Goal: Download file/media

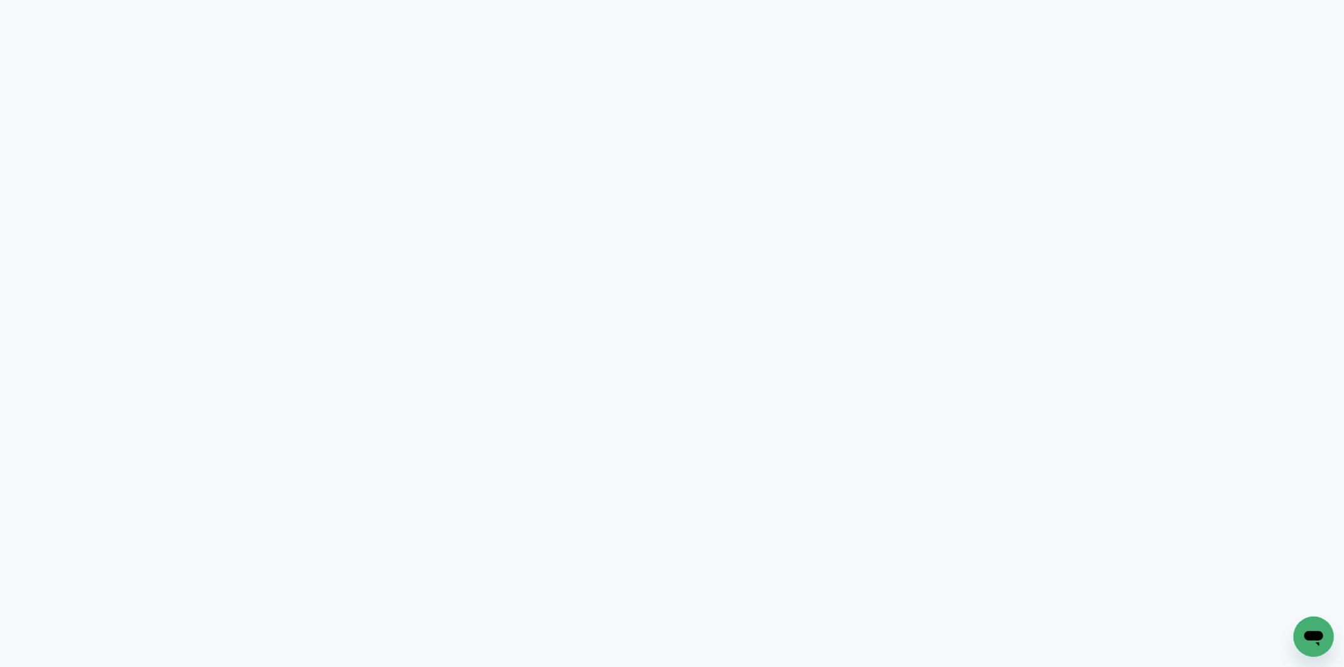
click at [790, 288] on neon-animated-pages "Prosite Website + Landing pages Proof Sistema de seleção e venda de fotos Desig…" at bounding box center [672, 333] width 1344 height 667
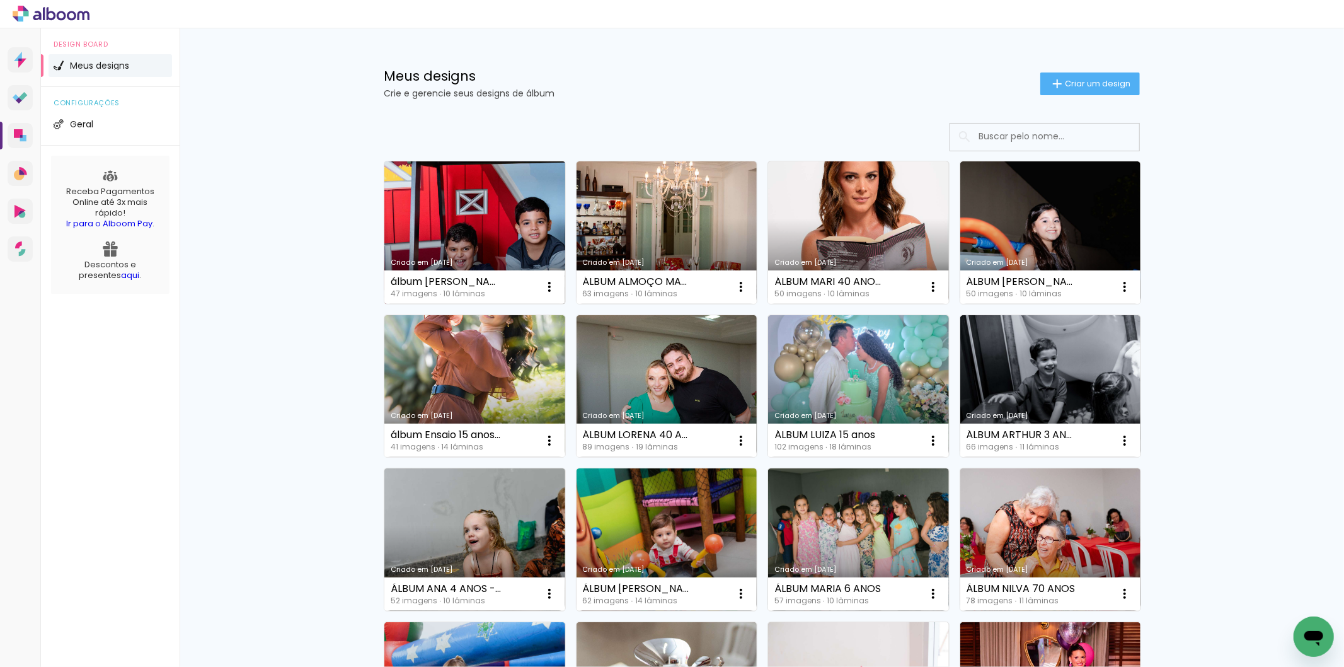
click at [487, 241] on link "Criado em [DATE]" at bounding box center [474, 232] width 181 height 142
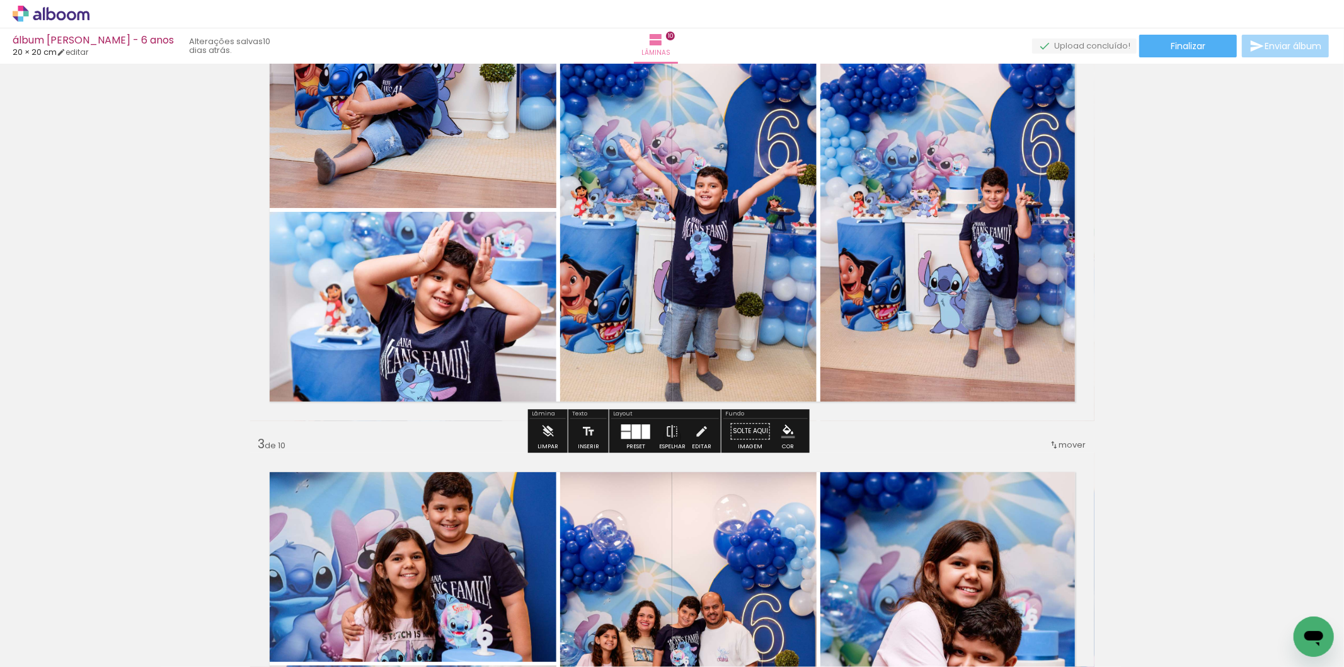
scroll to position [560, 0]
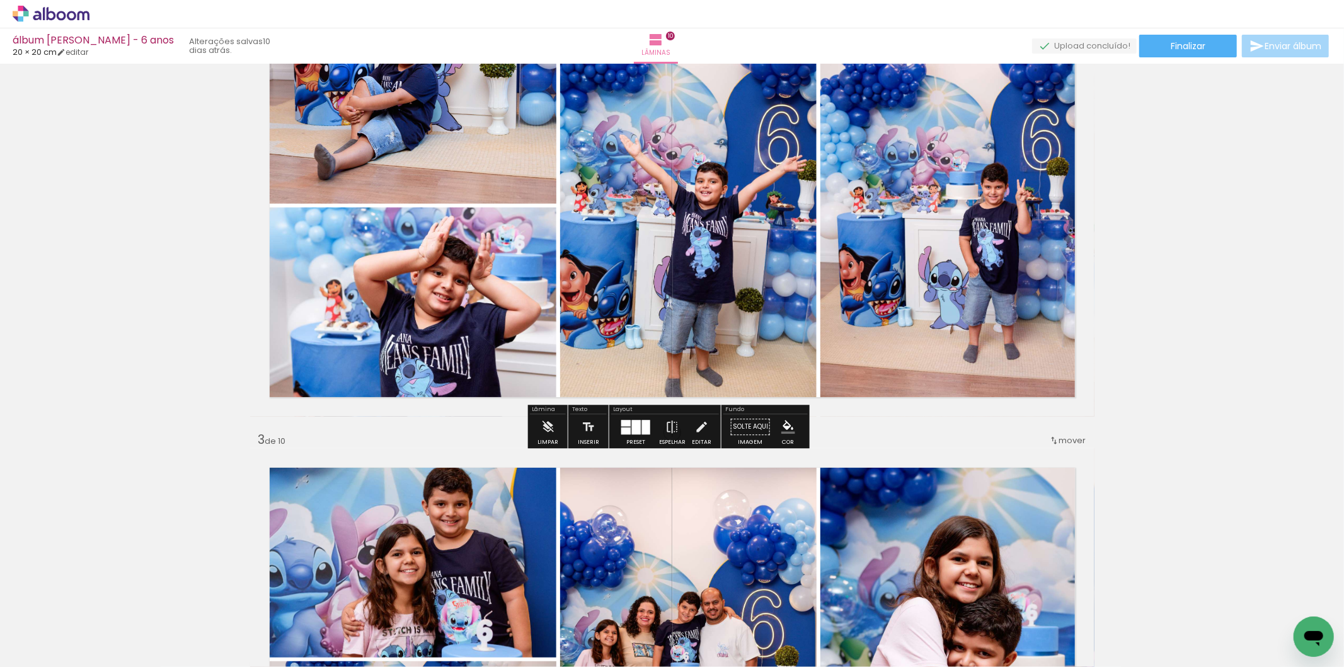
click at [631, 435] on div at bounding box center [636, 426] width 34 height 25
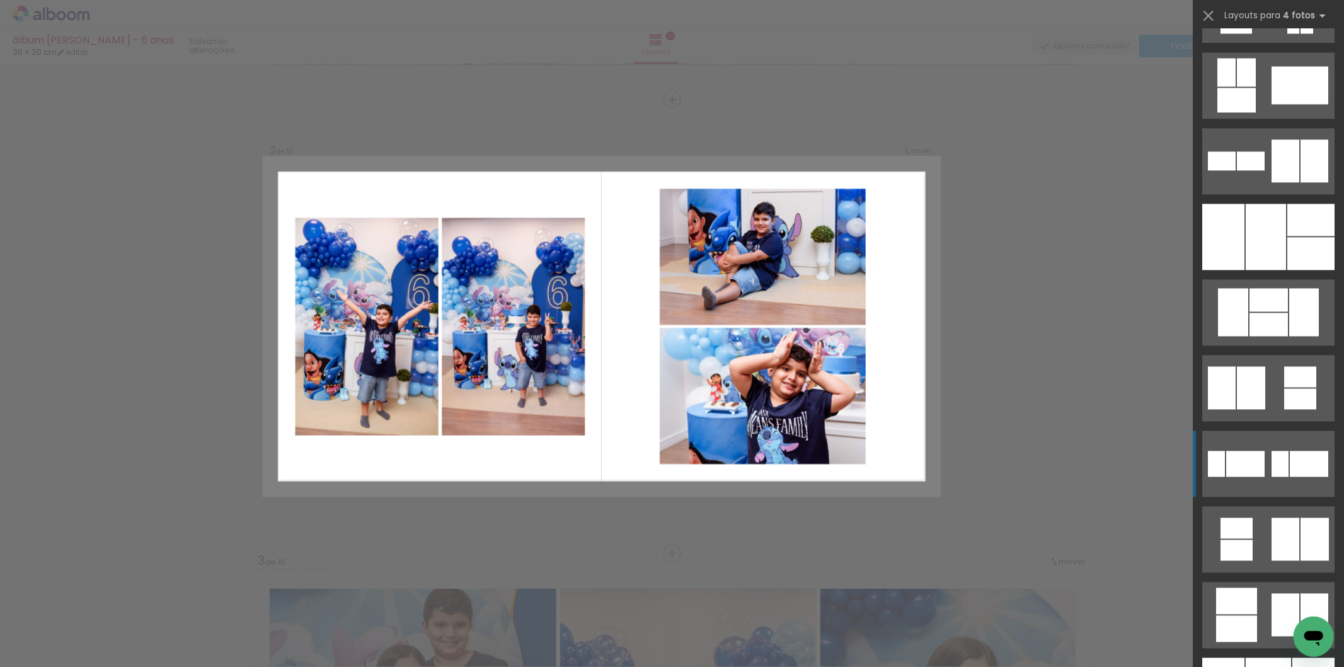
scroll to position [10499, 0]
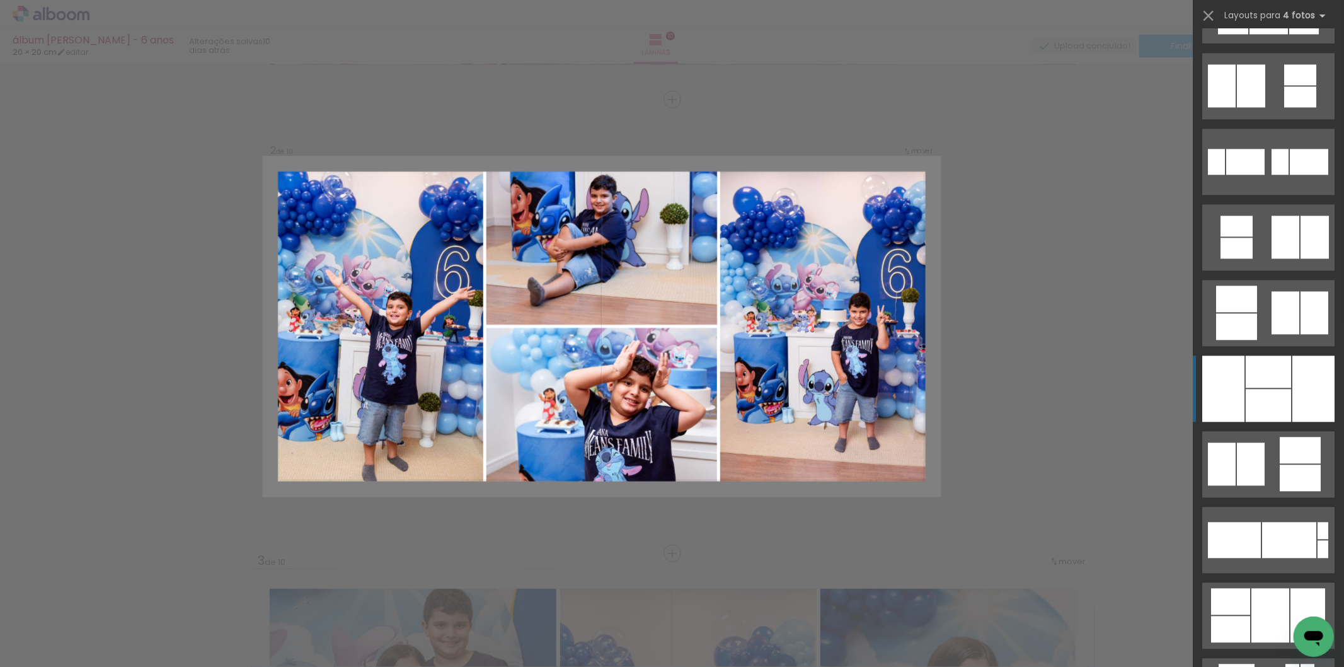
click at [1264, 381] on div at bounding box center [1268, 371] width 45 height 32
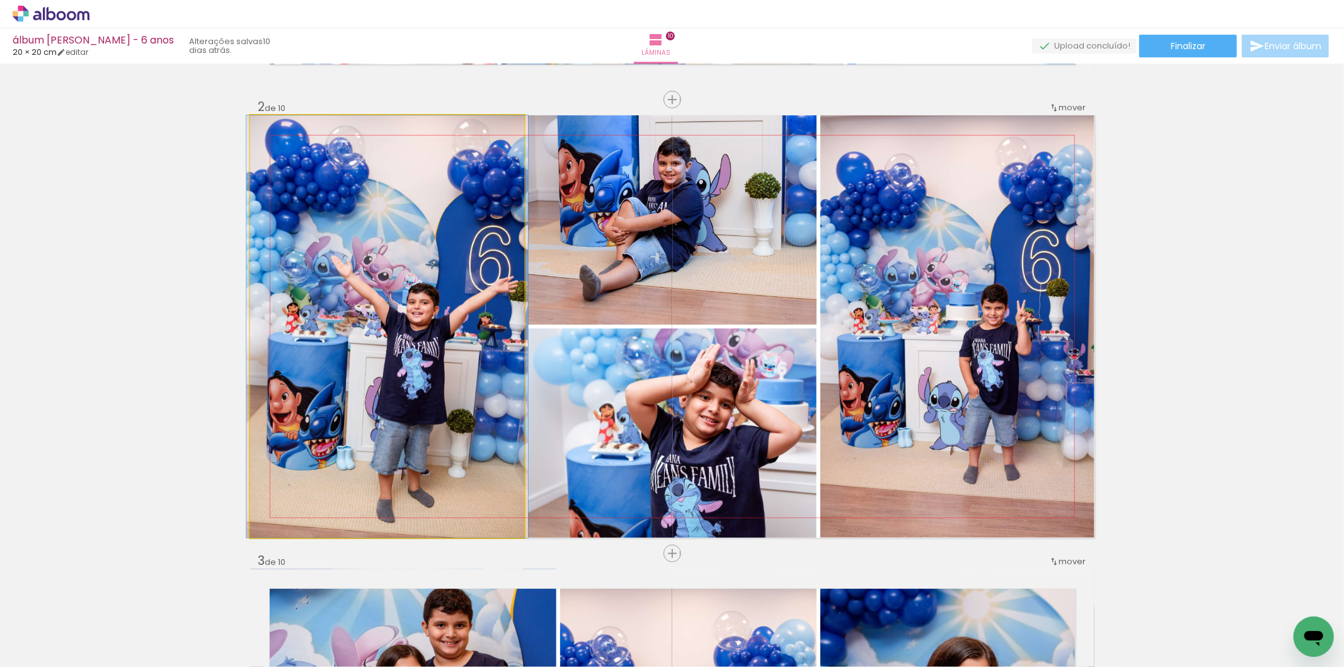
drag, startPoint x: 387, startPoint y: 419, endPoint x: 391, endPoint y: 393, distance: 26.1
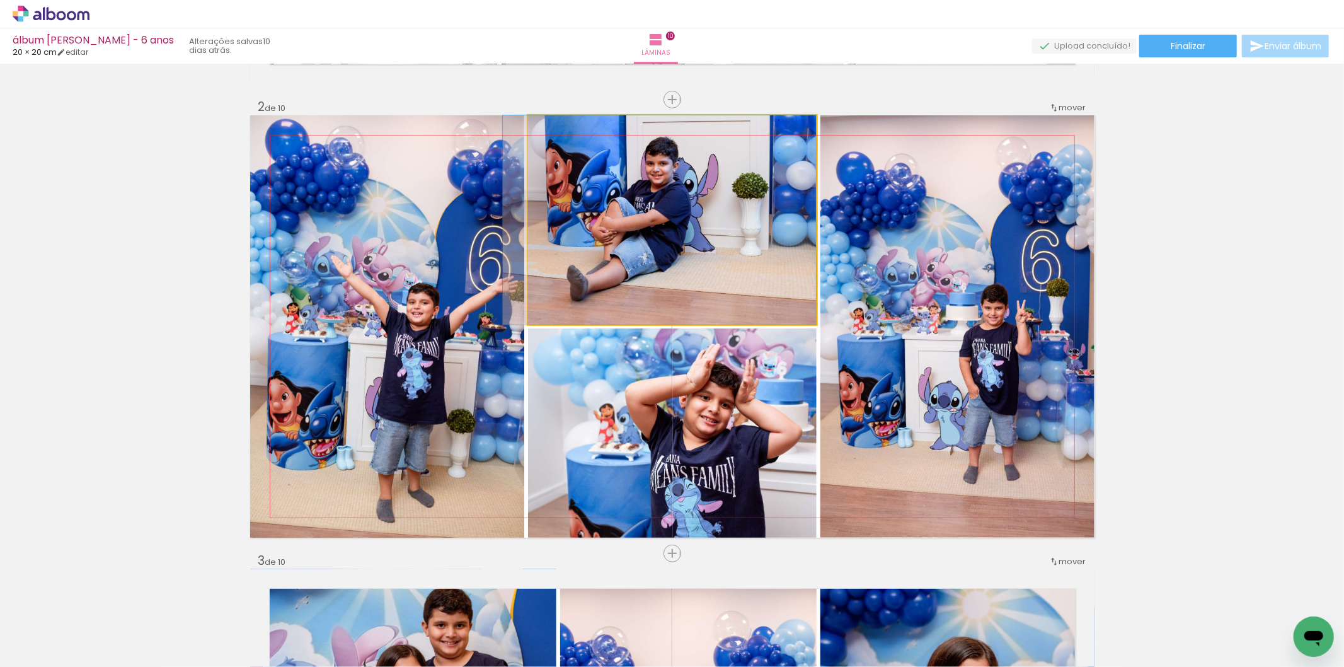
drag, startPoint x: 619, startPoint y: 265, endPoint x: 606, endPoint y: 265, distance: 13.2
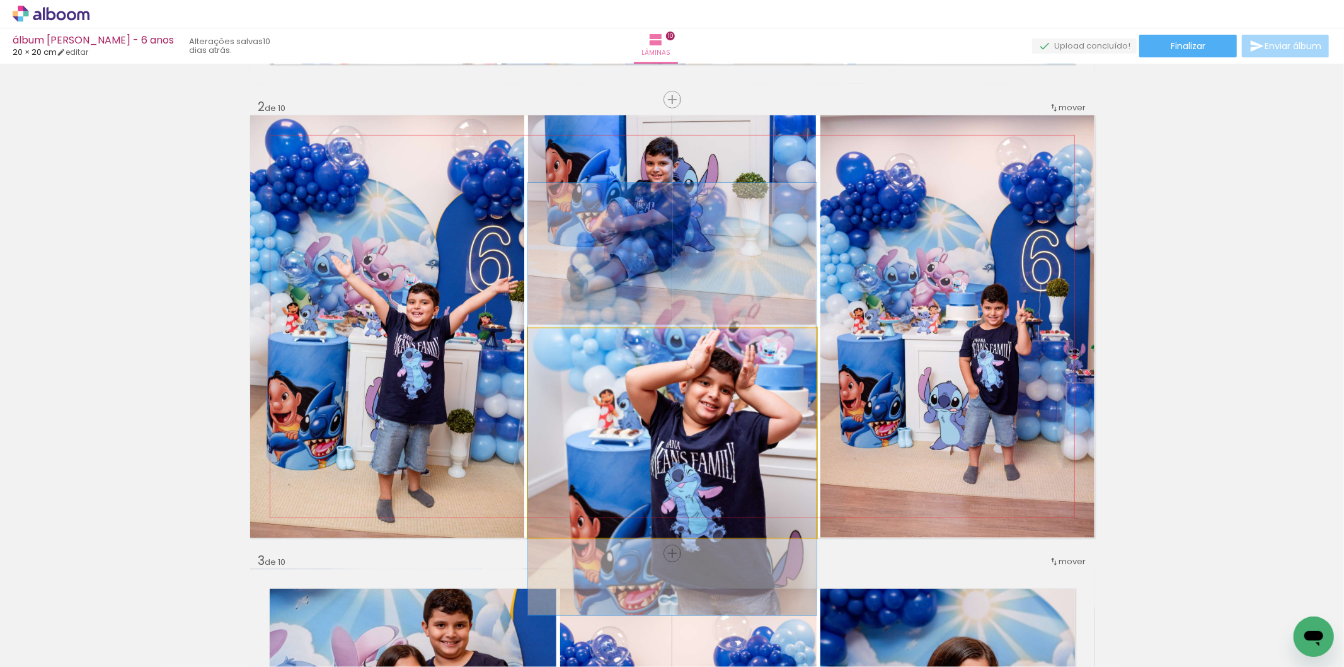
drag, startPoint x: 688, startPoint y: 419, endPoint x: 630, endPoint y: 405, distance: 59.2
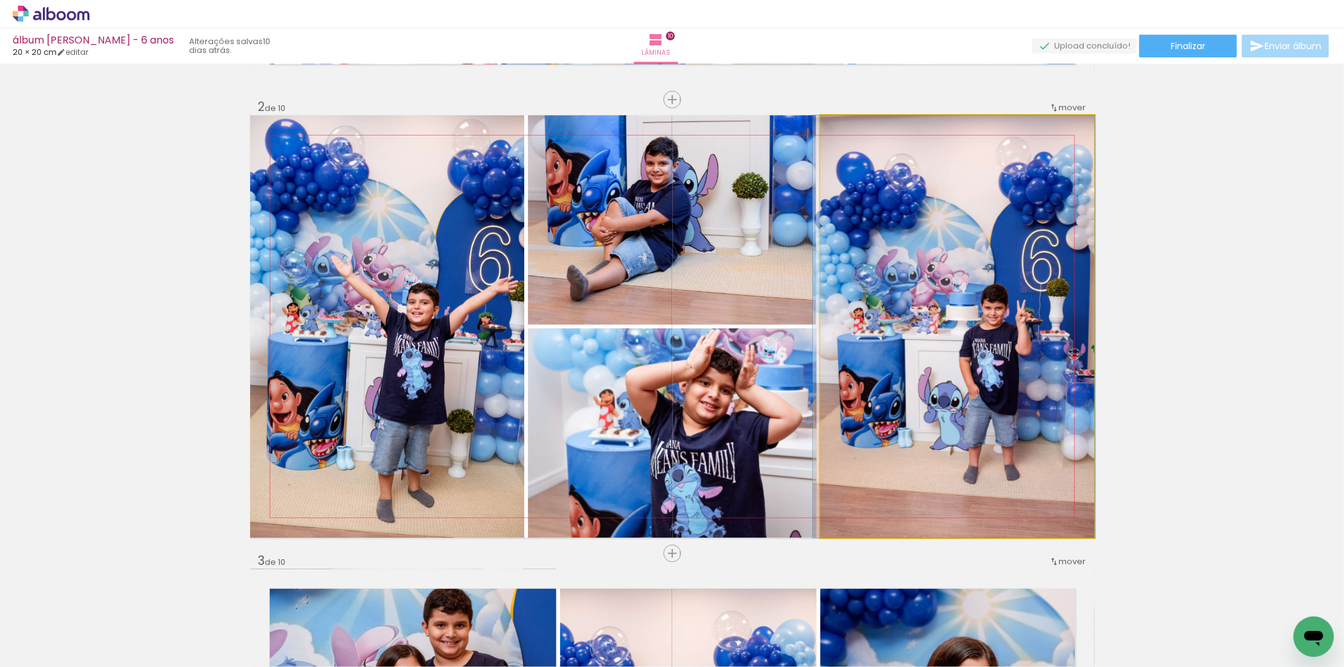
drag, startPoint x: 961, startPoint y: 354, endPoint x: 912, endPoint y: 335, distance: 52.7
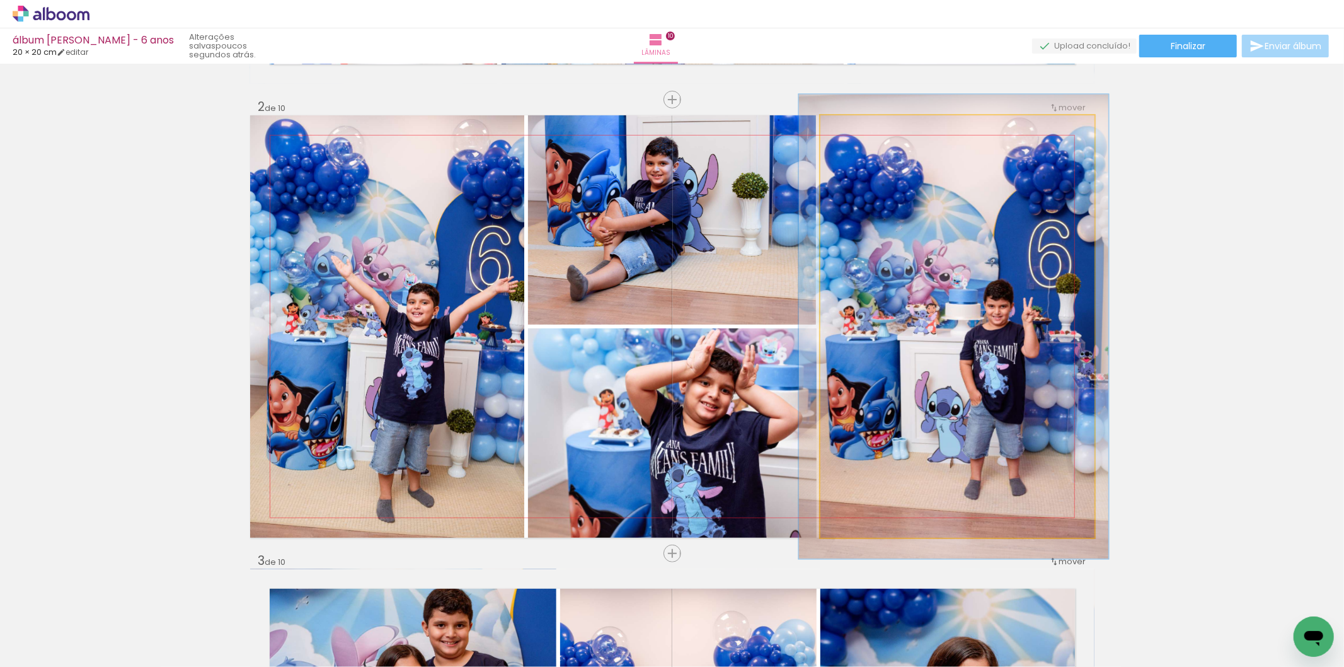
type paper-slider "110"
click at [845, 125] on div at bounding box center [854, 128] width 20 height 20
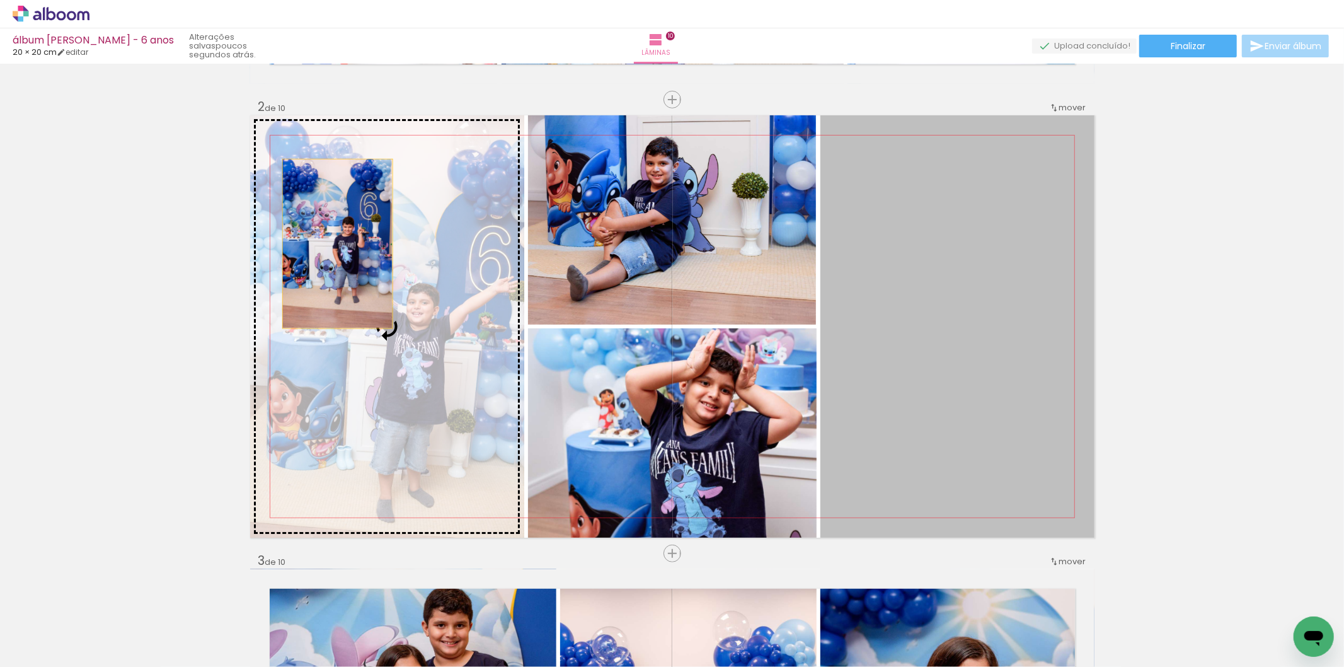
drag, startPoint x: 911, startPoint y: 256, endPoint x: 332, endPoint y: 243, distance: 579.4
click at [0, 0] on slot at bounding box center [0, 0] width 0 height 0
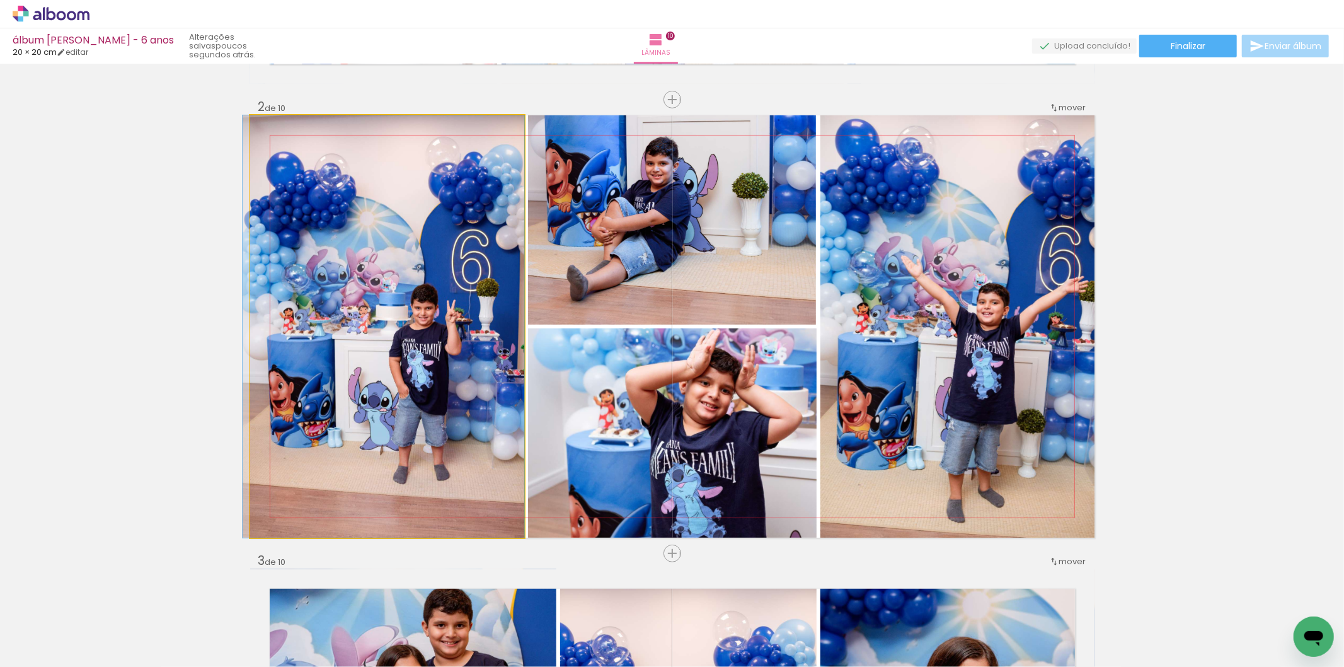
drag, startPoint x: 463, startPoint y: 344, endPoint x: 439, endPoint y: 332, distance: 27.1
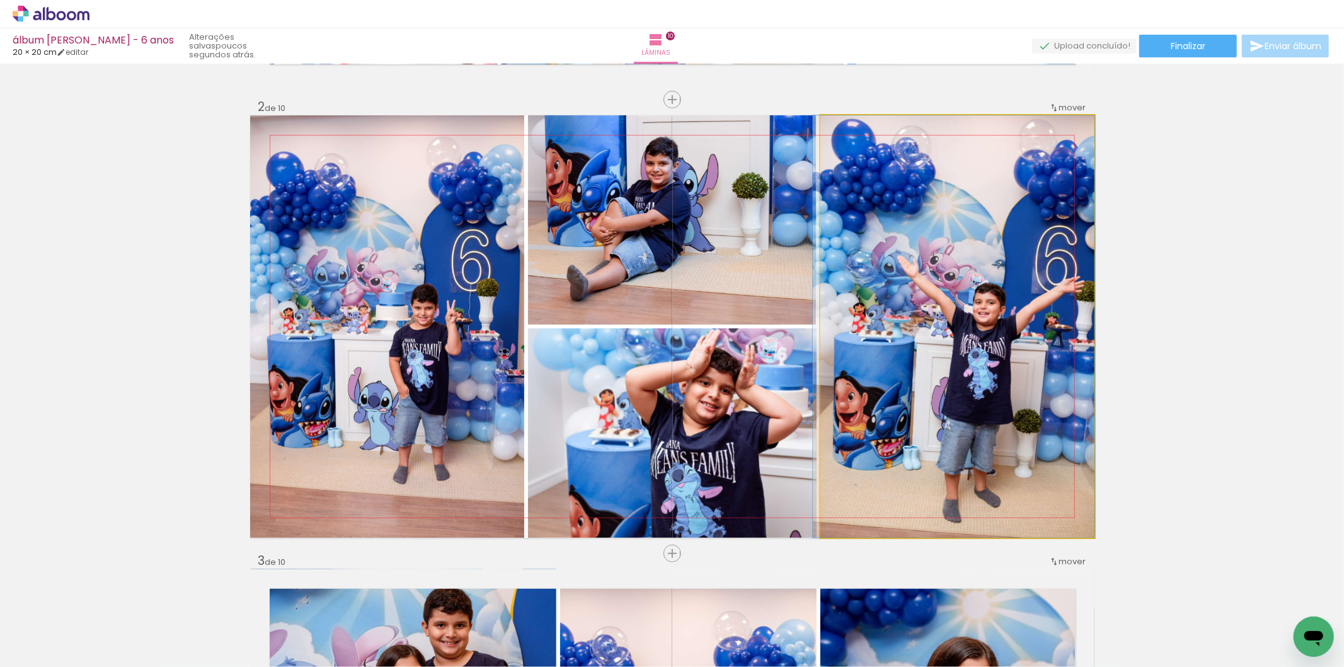
drag, startPoint x: 973, startPoint y: 342, endPoint x: 942, endPoint y: 313, distance: 42.8
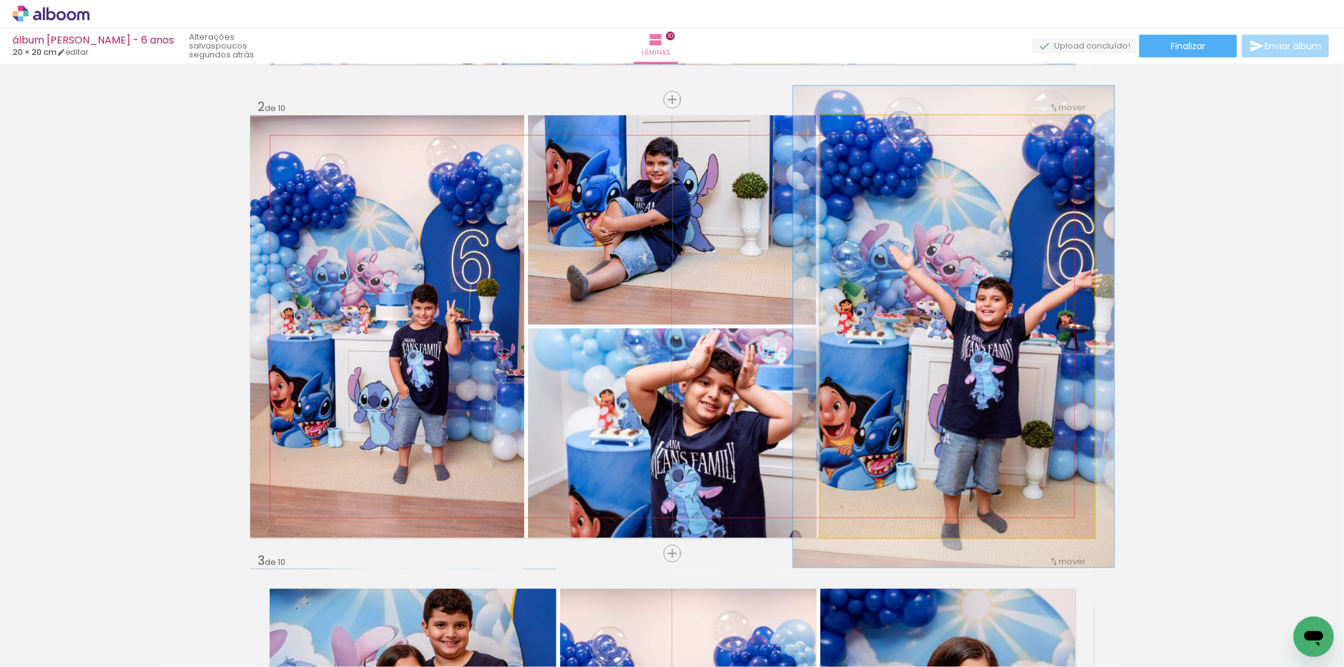
drag, startPoint x: 841, startPoint y: 132, endPoint x: 848, endPoint y: 136, distance: 7.0
type paper-slider "114"
click at [848, 136] on div at bounding box center [856, 128] width 20 height 20
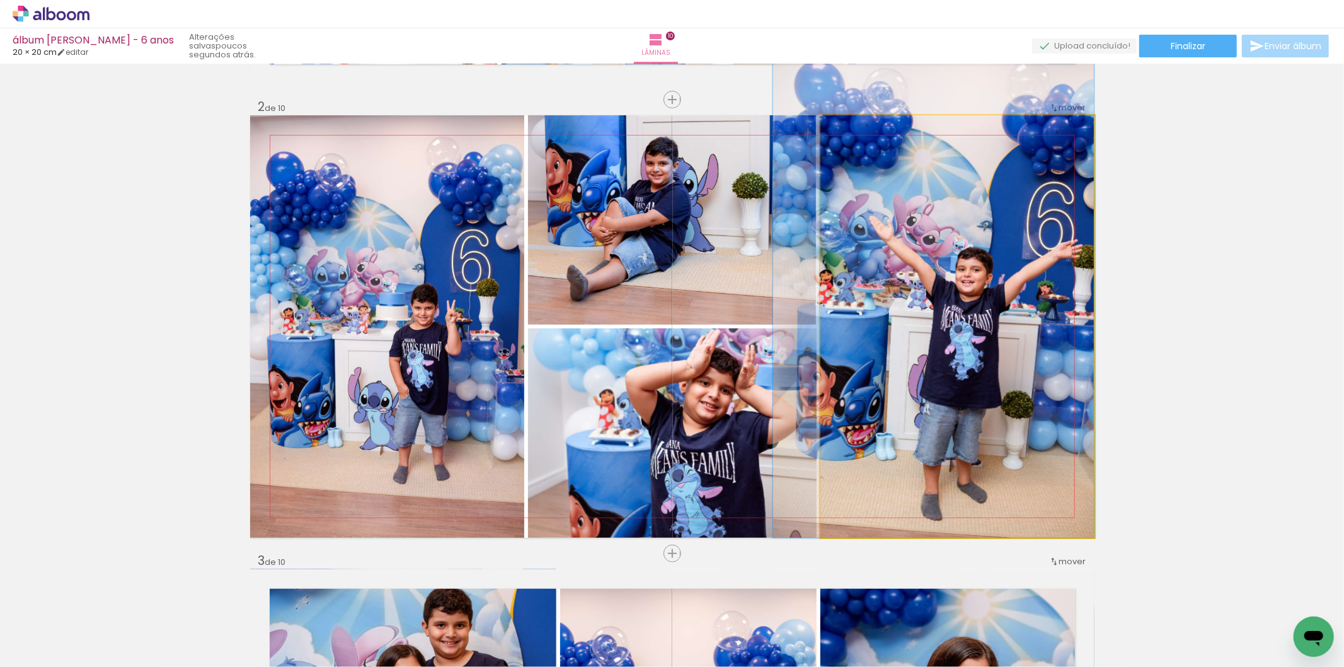
drag, startPoint x: 939, startPoint y: 255, endPoint x: 868, endPoint y: 194, distance: 93.9
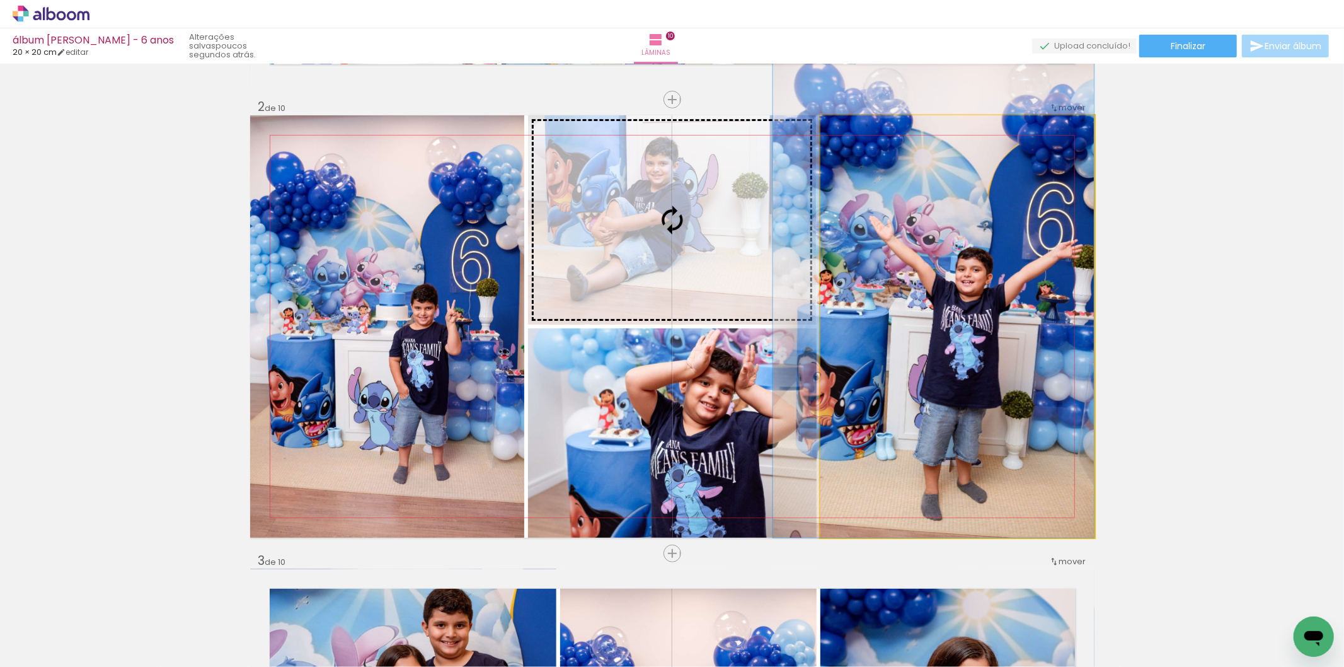
drag, startPoint x: 838, startPoint y: 131, endPoint x: 809, endPoint y: 124, distance: 30.4
click at [0, 0] on slot at bounding box center [0, 0] width 0 height 0
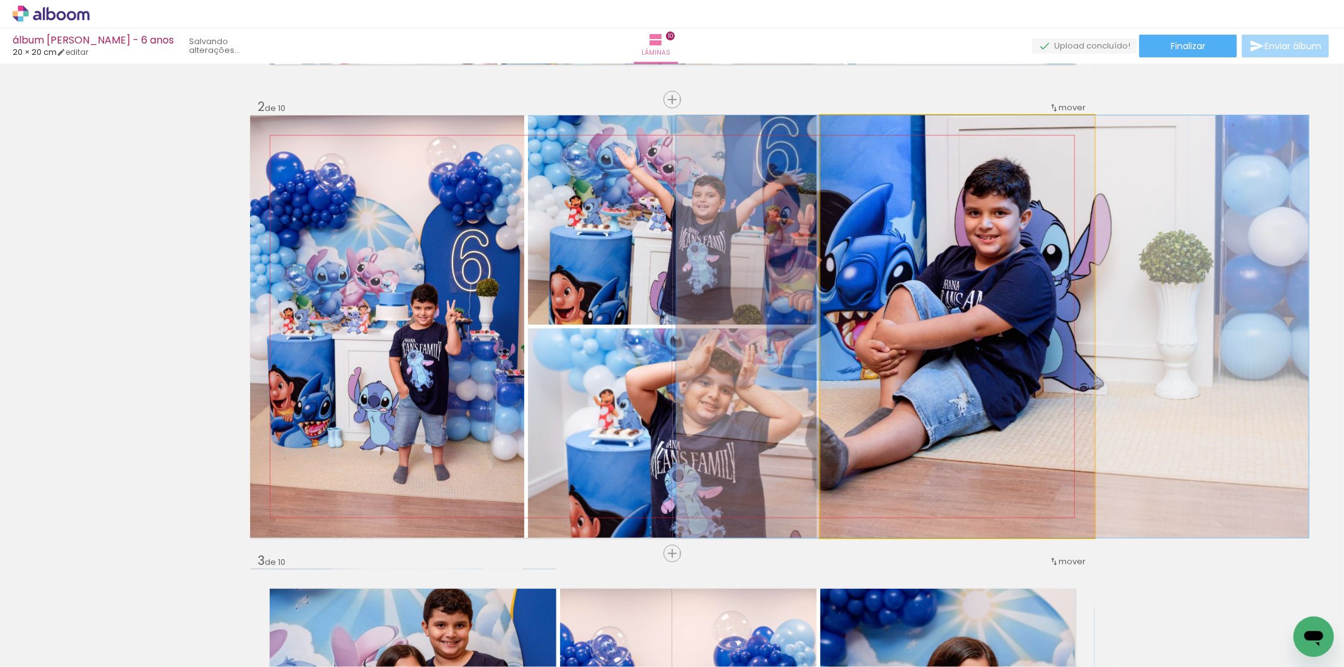
drag, startPoint x: 923, startPoint y: 266, endPoint x: 959, endPoint y: 224, distance: 54.6
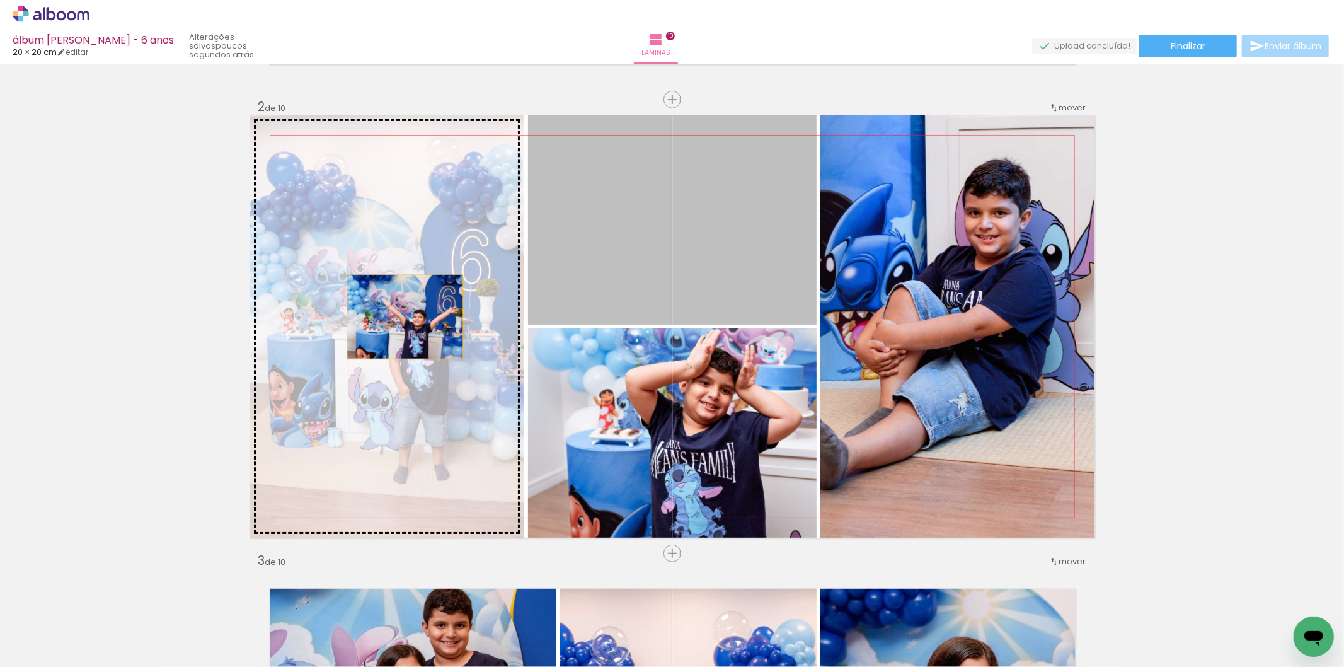
drag, startPoint x: 666, startPoint y: 252, endPoint x: 400, endPoint y: 316, distance: 273.6
click at [0, 0] on slot at bounding box center [0, 0] width 0 height 0
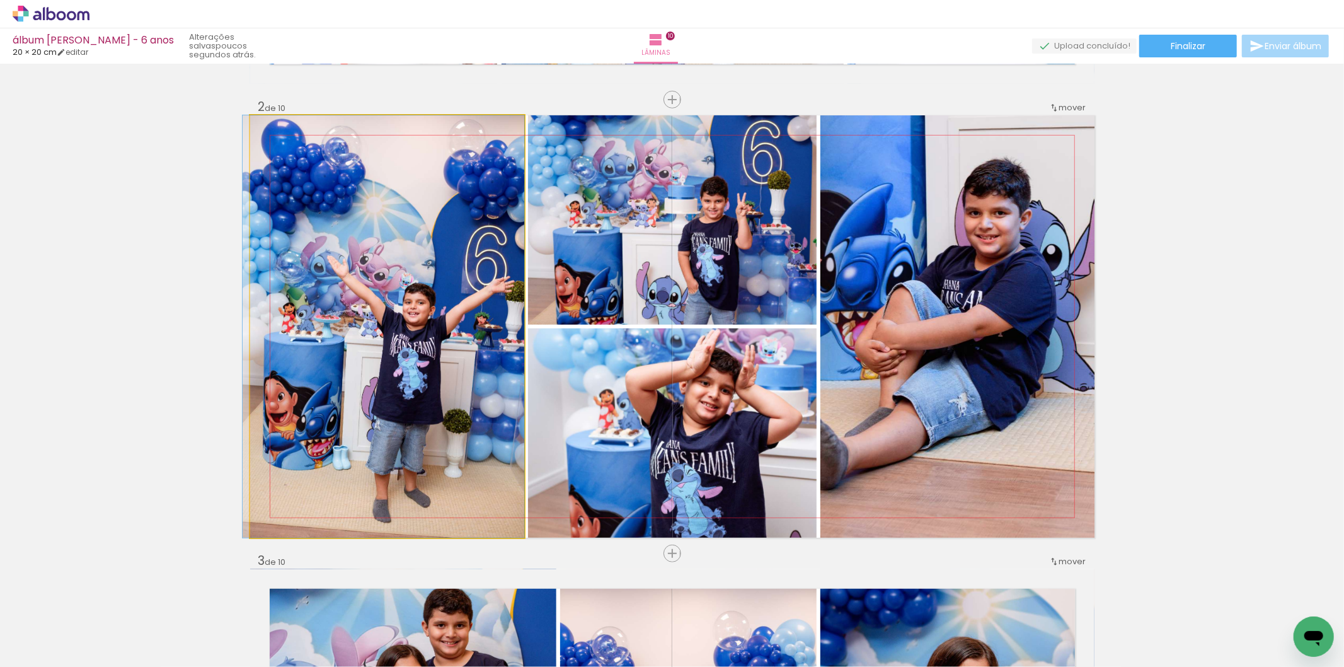
drag, startPoint x: 496, startPoint y: 360, endPoint x: 482, endPoint y: 328, distance: 35.0
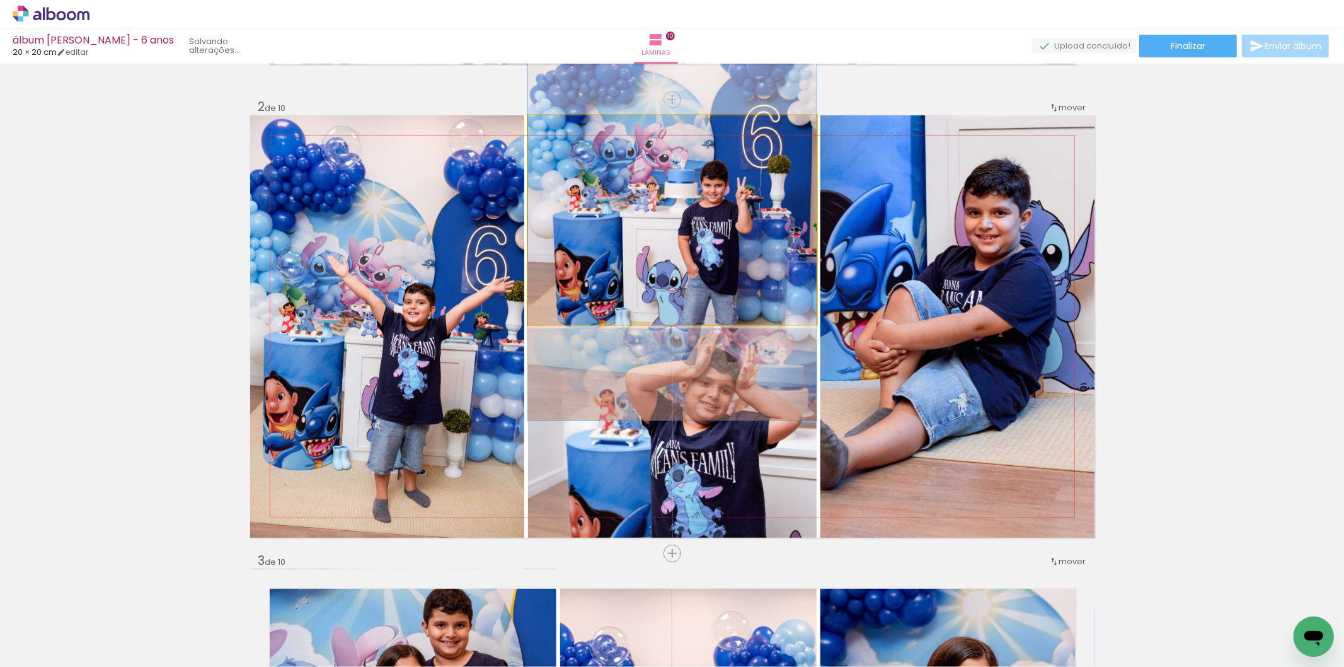
drag, startPoint x: 736, startPoint y: 238, endPoint x: 729, endPoint y: 222, distance: 17.2
drag, startPoint x: 607, startPoint y: 134, endPoint x: 630, endPoint y: 133, distance: 23.3
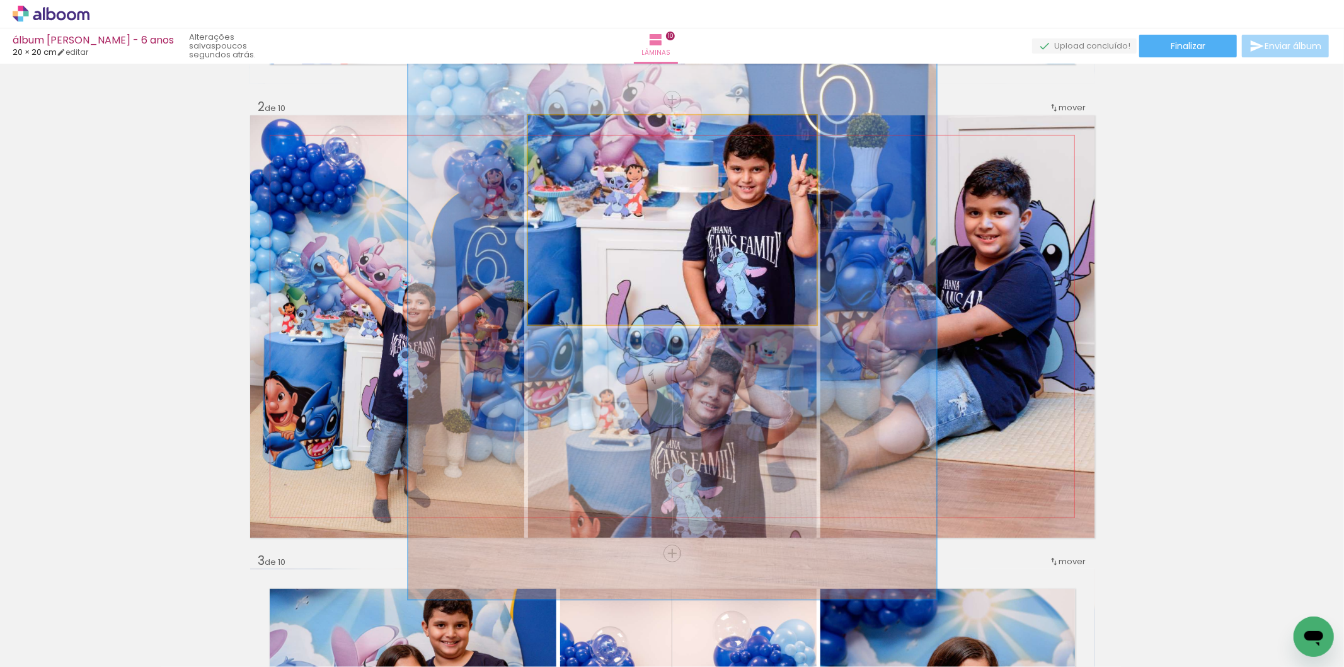
click at [594, 133] on div at bounding box center [582, 128] width 49 height 20
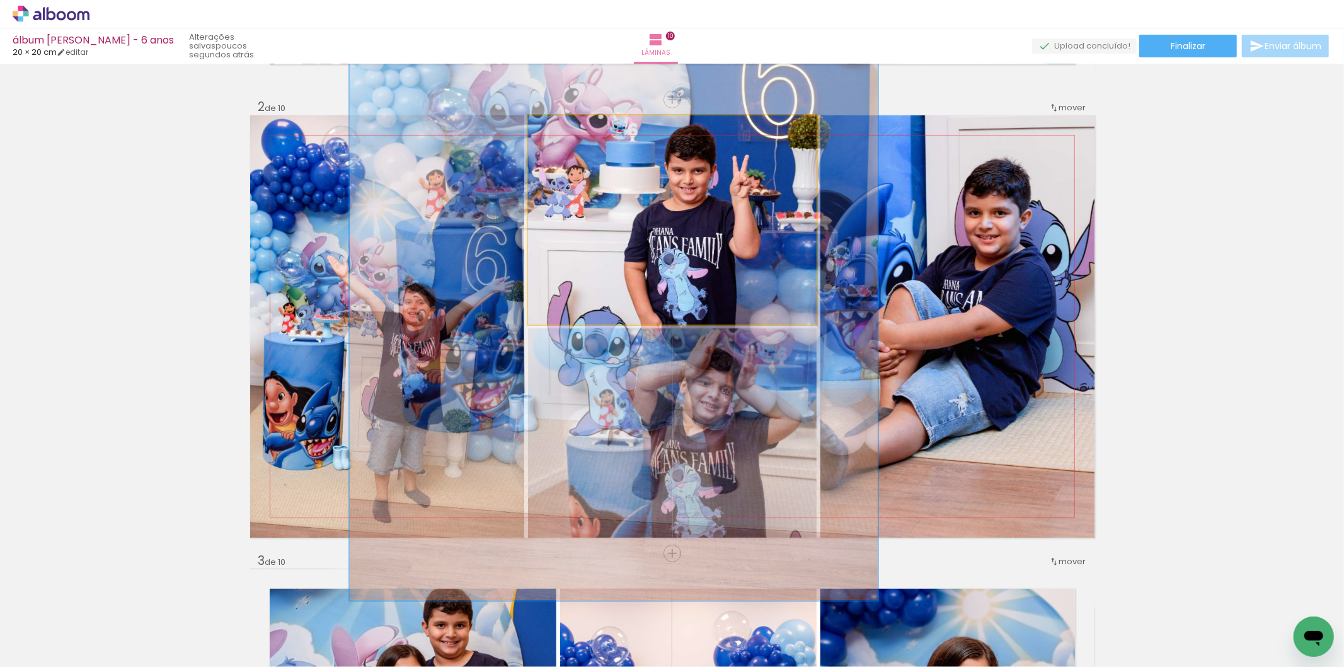
drag, startPoint x: 679, startPoint y: 224, endPoint x: 613, endPoint y: 226, distance: 66.2
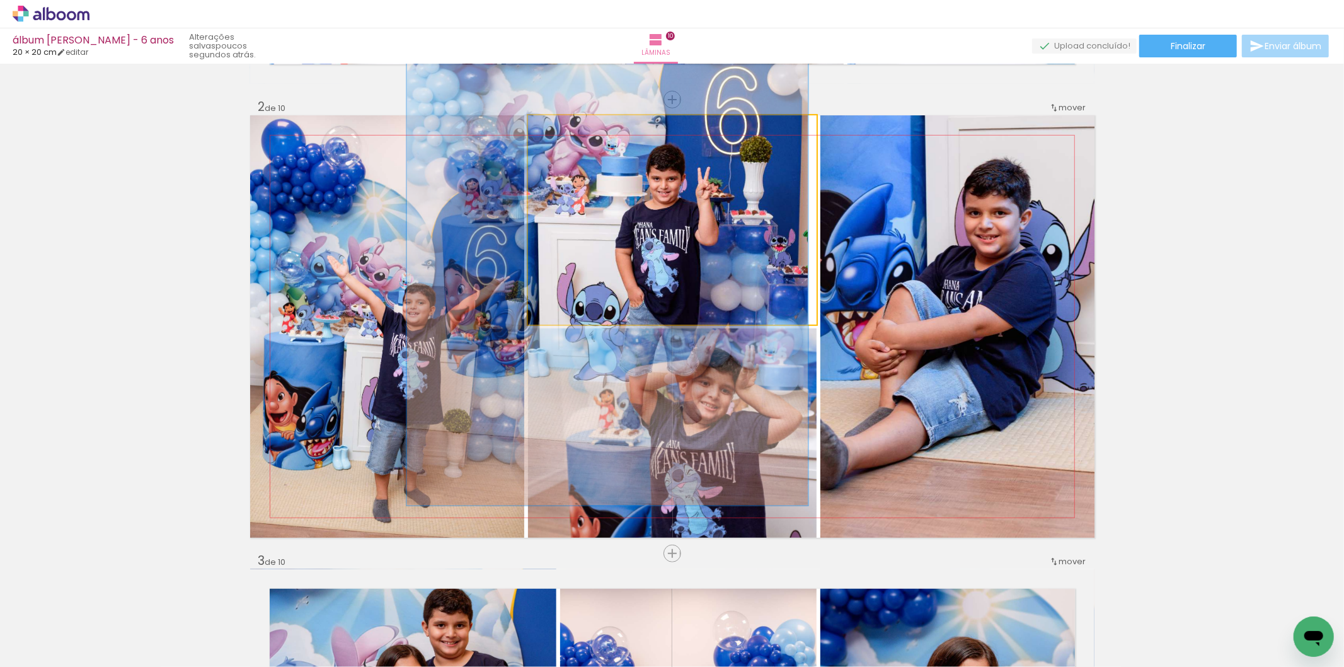
drag, startPoint x: 596, startPoint y: 130, endPoint x: 576, endPoint y: 136, distance: 20.3
click at [576, 136] on div at bounding box center [577, 128] width 20 height 20
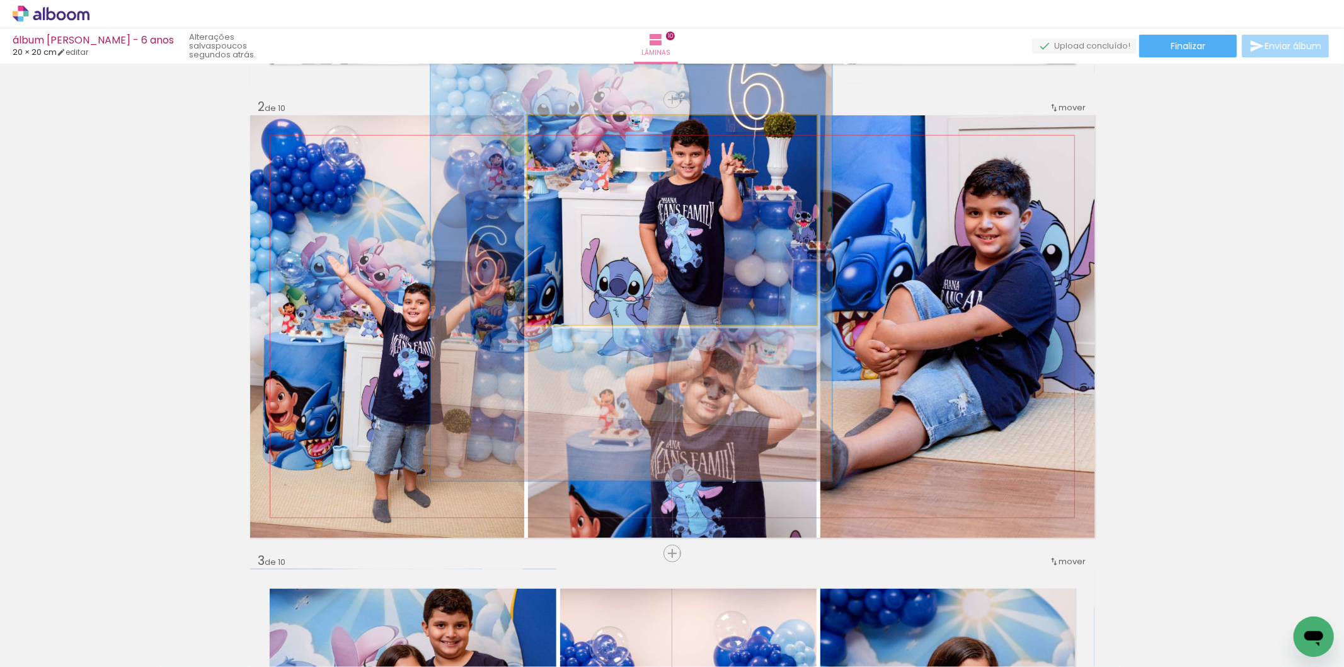
drag, startPoint x: 644, startPoint y: 279, endPoint x: 668, endPoint y: 255, distance: 34.3
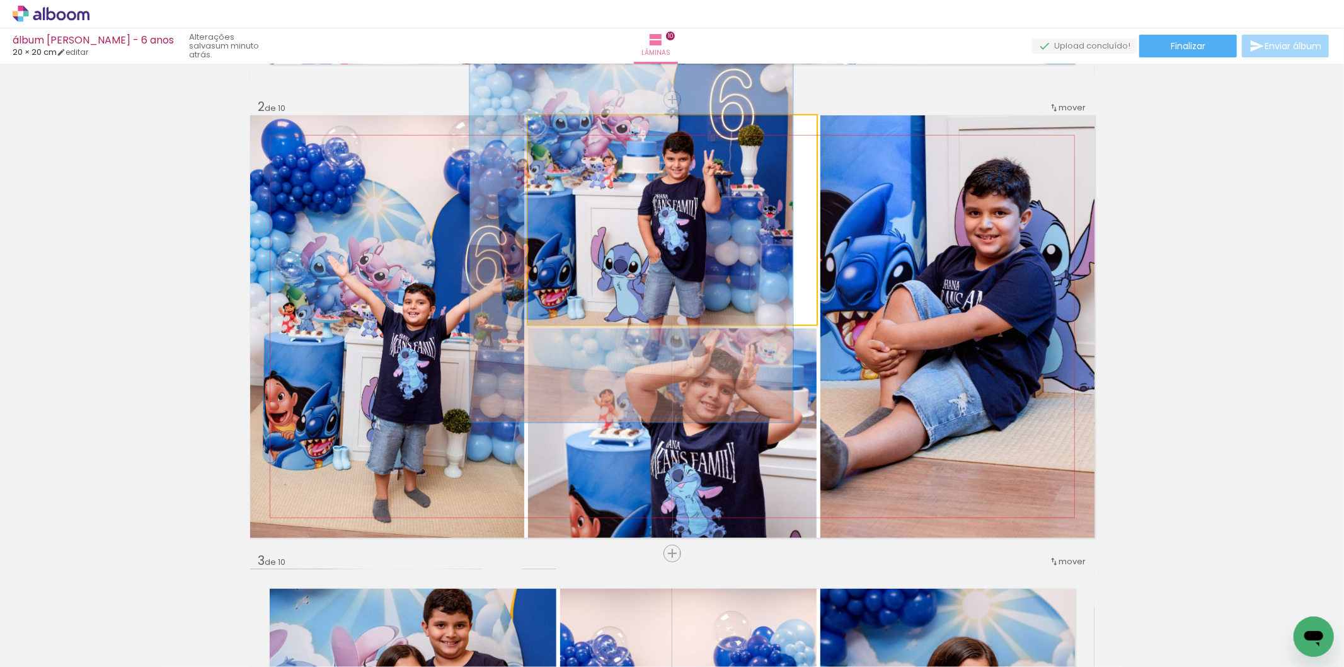
drag, startPoint x: 576, startPoint y: 135, endPoint x: 563, endPoint y: 136, distance: 13.3
type paper-slider "112"
click at [563, 136] on div at bounding box center [563, 128] width 20 height 20
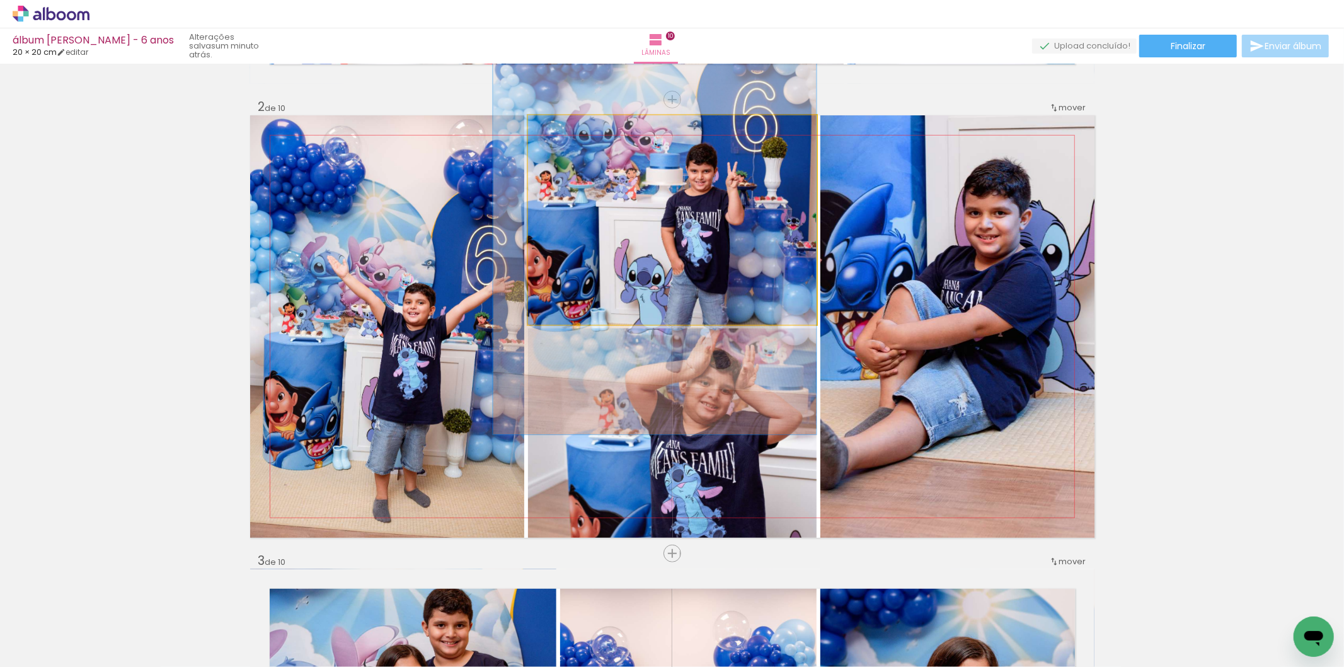
drag, startPoint x: 644, startPoint y: 196, endPoint x: 648, endPoint y: 208, distance: 12.8
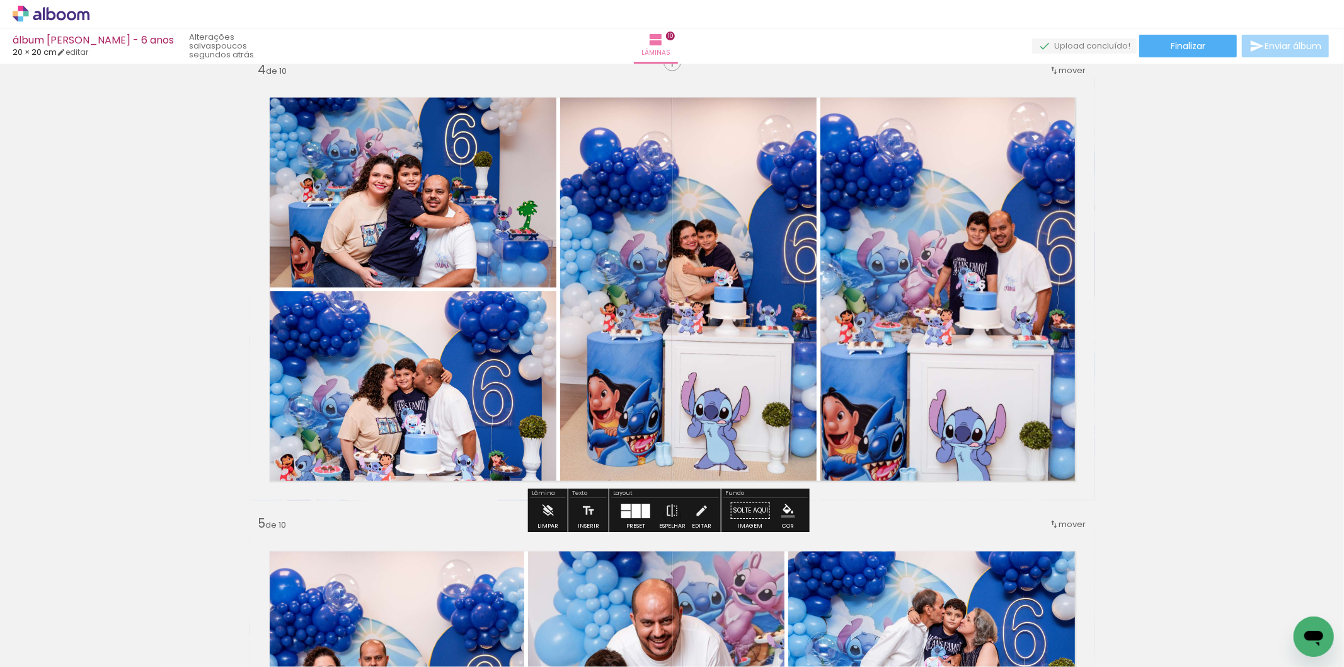
scroll to position [1349, 0]
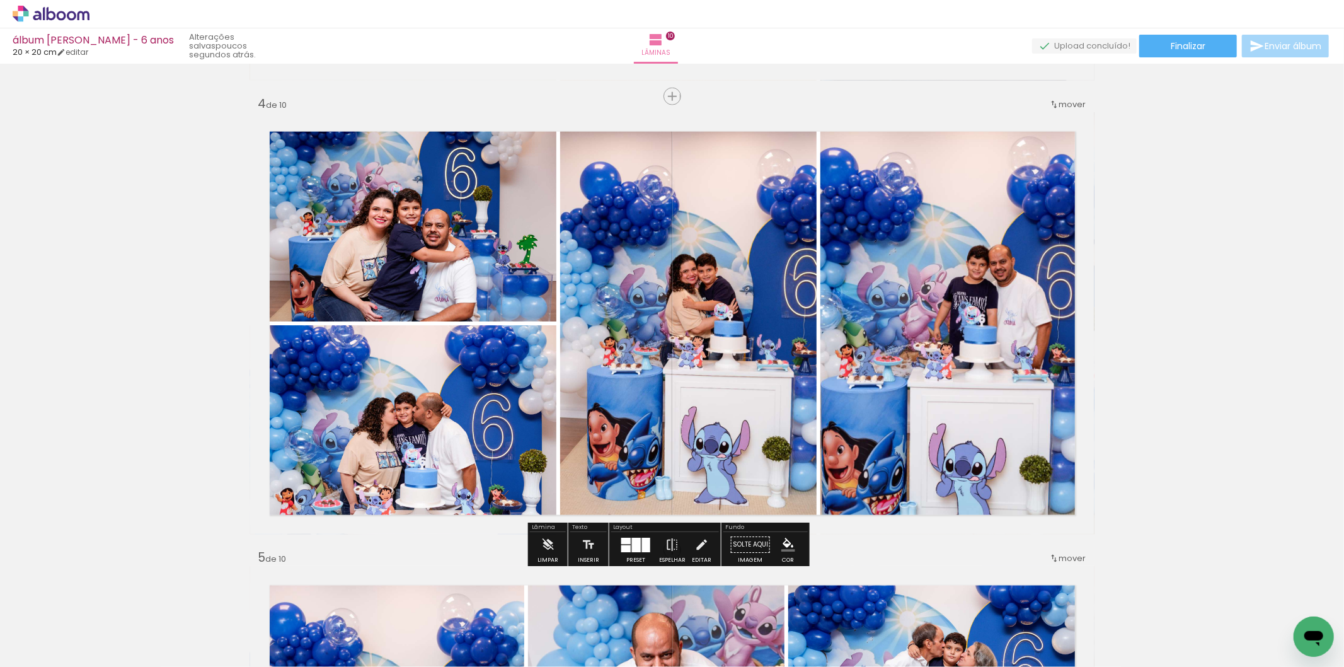
click at [632, 545] on div at bounding box center [636, 545] width 9 height 14
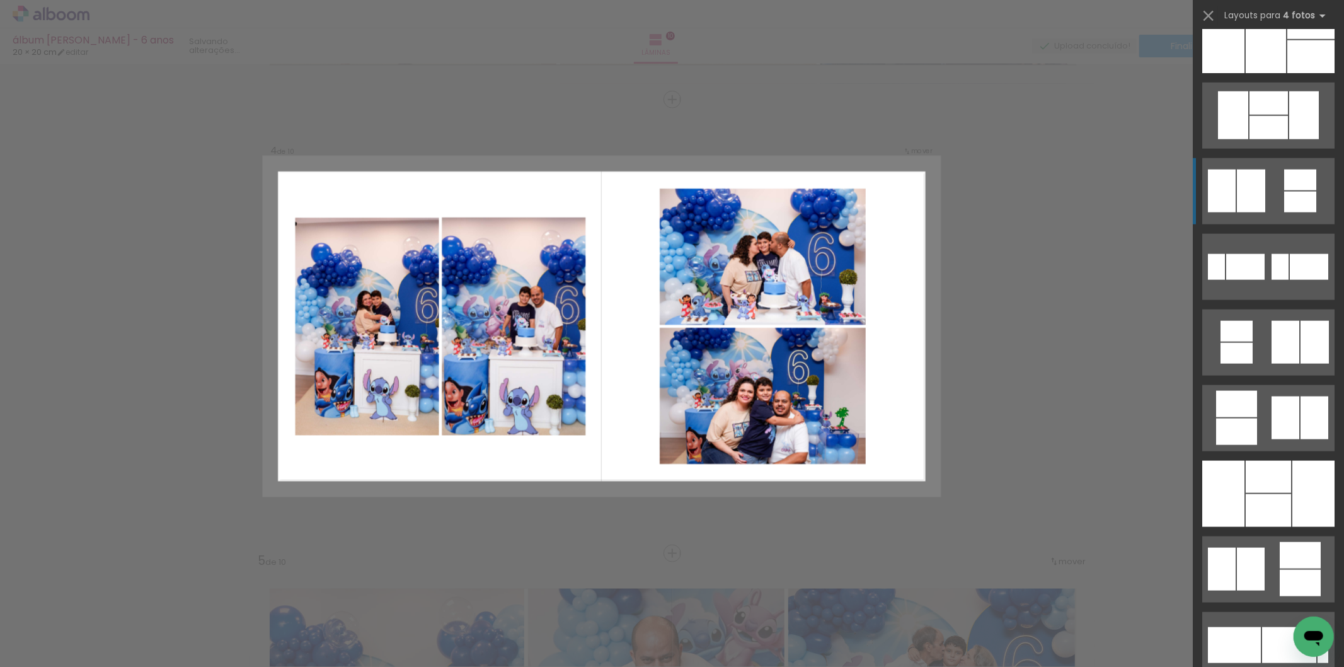
scroll to position [1271, 0]
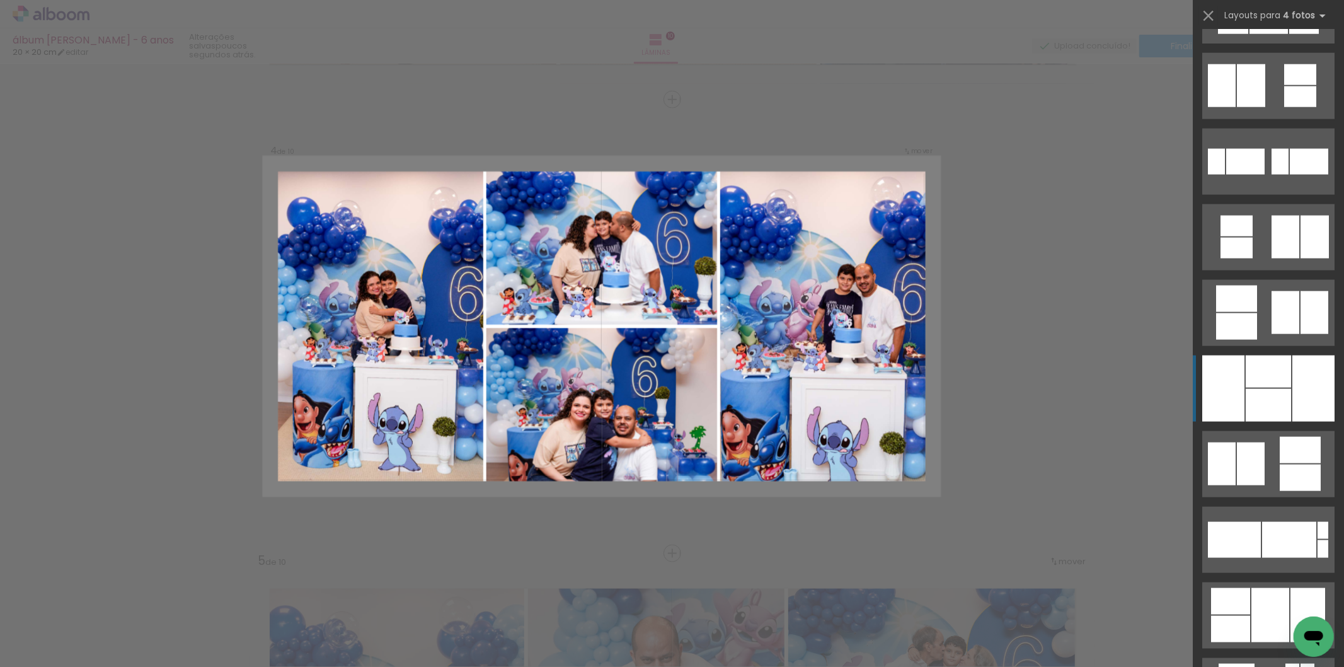
click at [1280, 376] on div at bounding box center [1268, 371] width 45 height 32
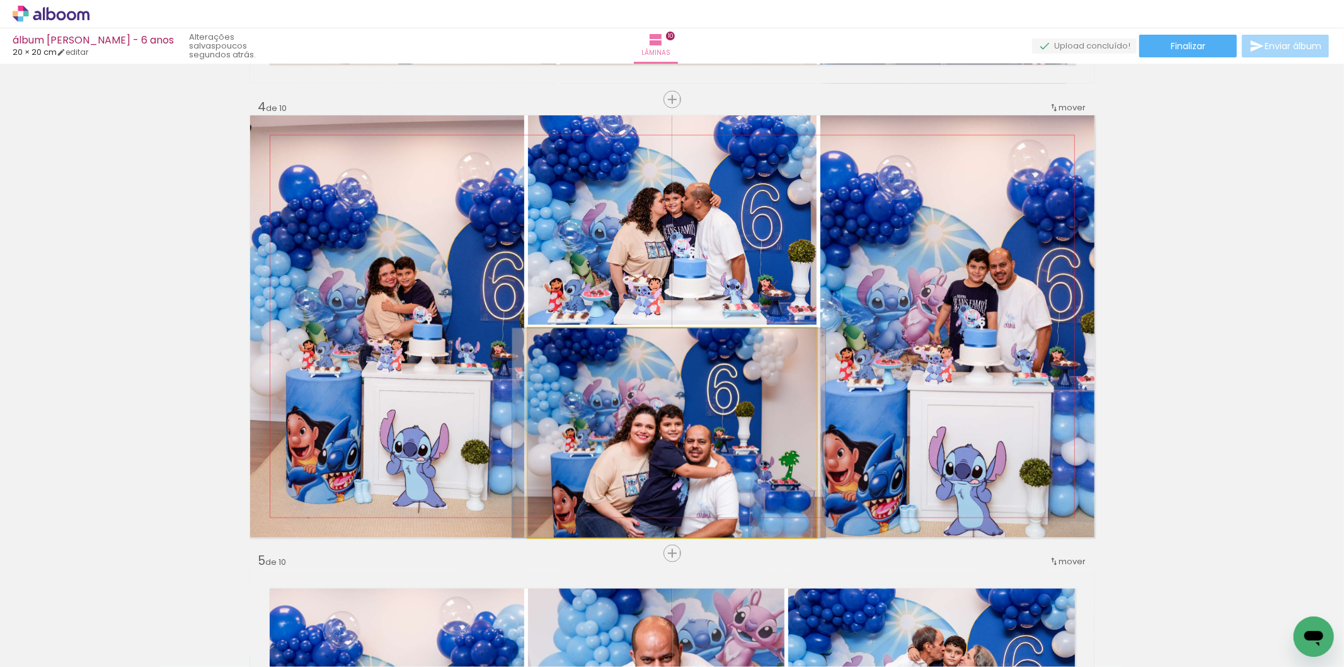
drag, startPoint x: 673, startPoint y: 432, endPoint x: 670, endPoint y: 384, distance: 48.0
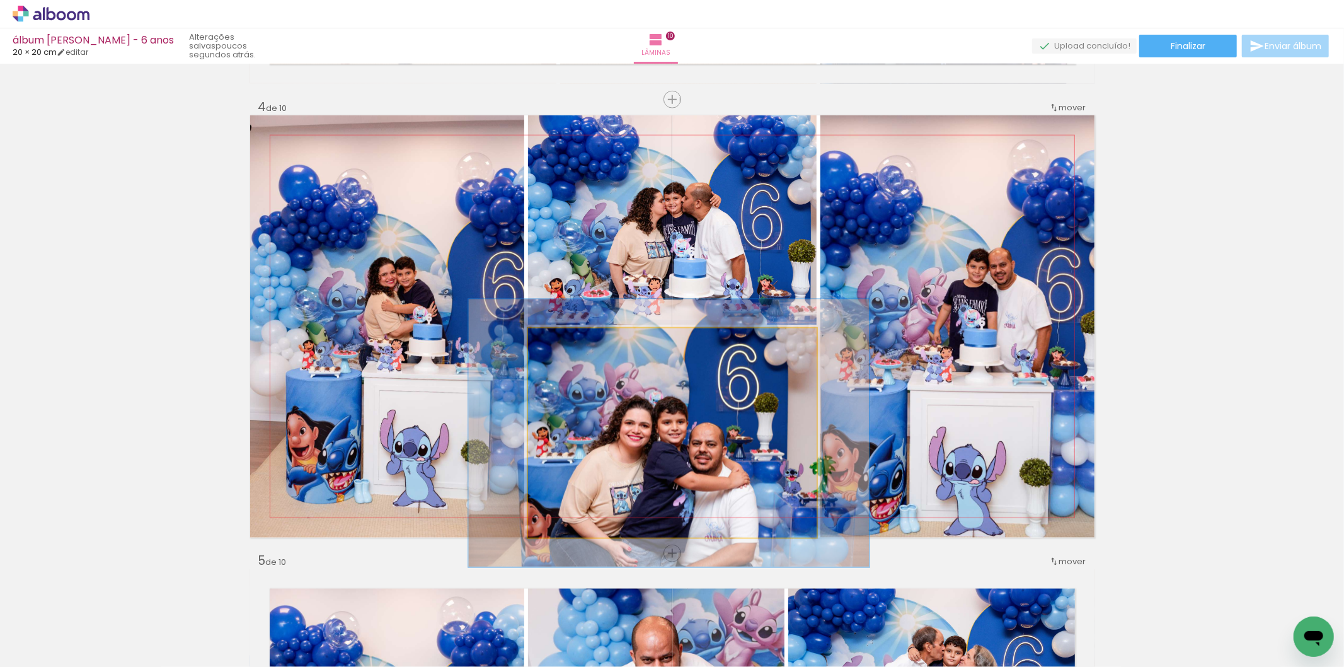
drag, startPoint x: 552, startPoint y: 341, endPoint x: 566, endPoint y: 339, distance: 14.0
type paper-slider "132"
click at [566, 339] on div at bounding box center [569, 341] width 11 height 11
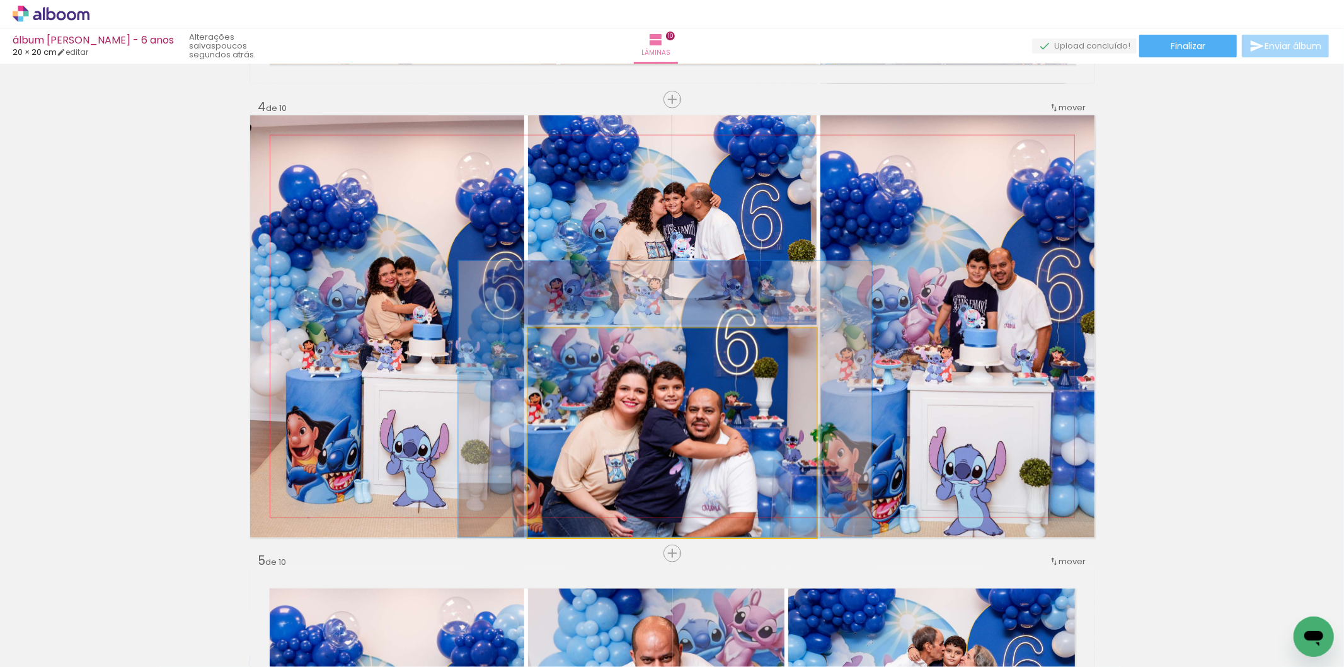
drag, startPoint x: 681, startPoint y: 487, endPoint x: 678, endPoint y: 418, distance: 69.4
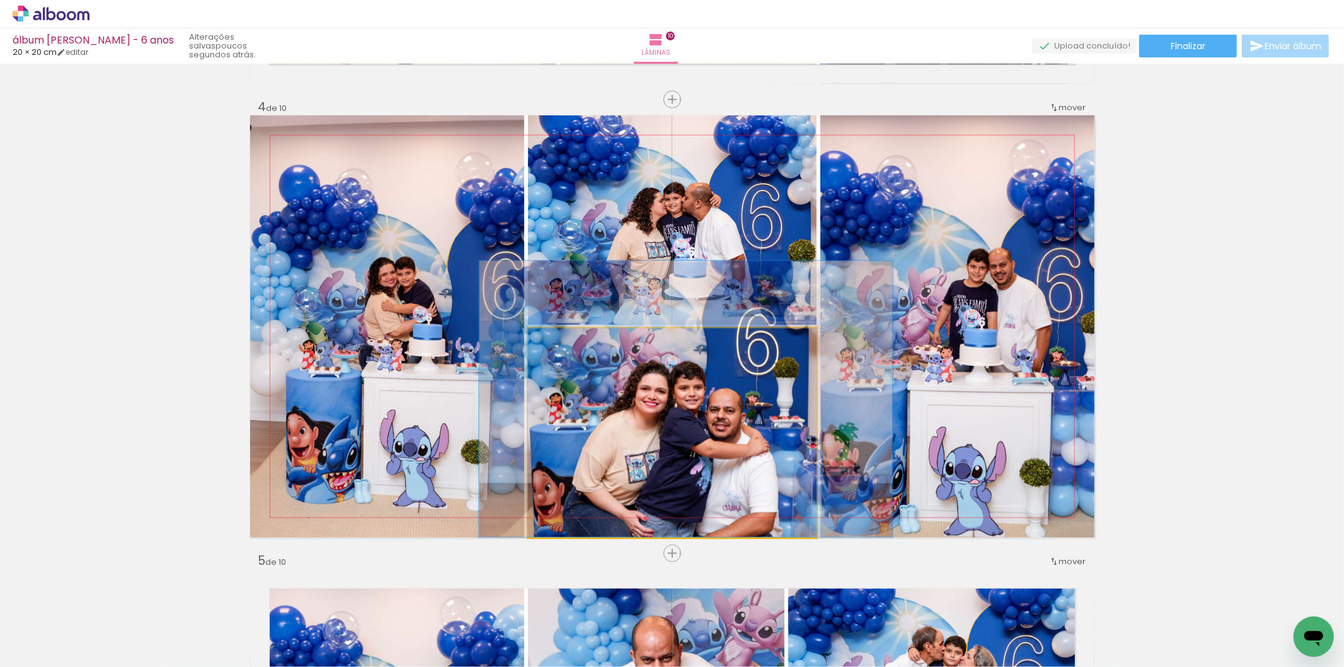
drag, startPoint x: 668, startPoint y: 439, endPoint x: 703, endPoint y: 431, distance: 36.2
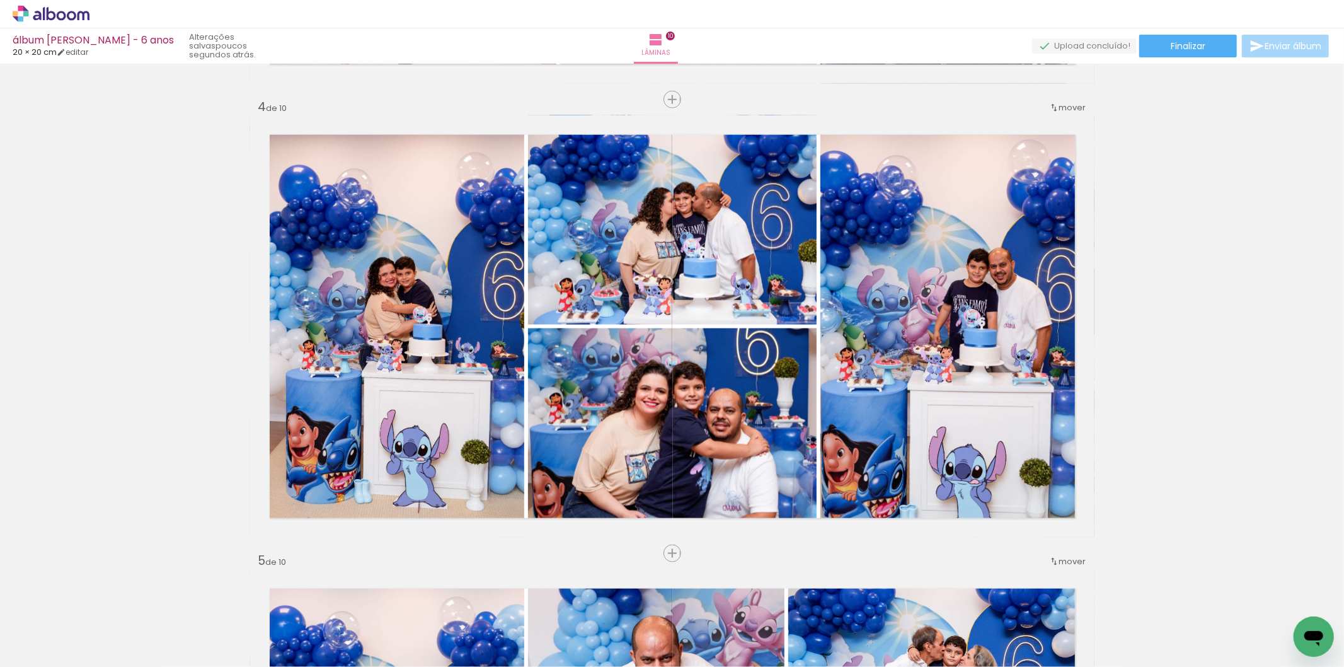
scroll to position [1271, 0]
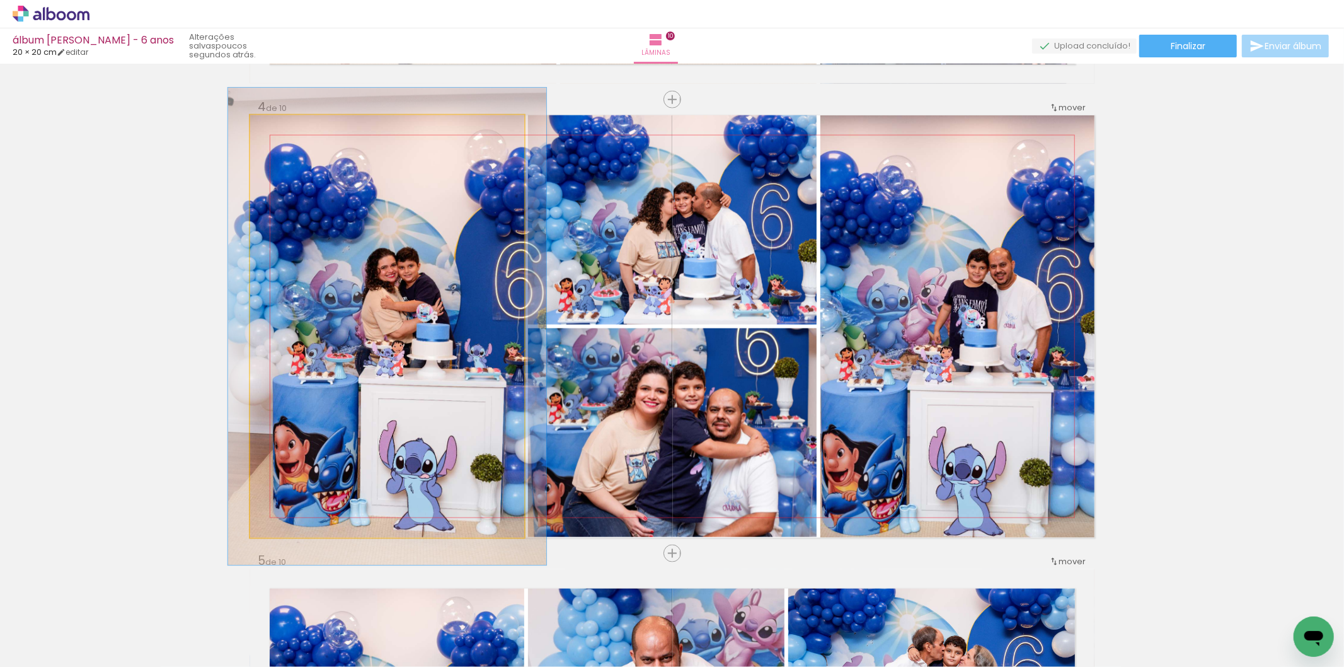
type paper-slider "113"
click at [280, 135] on div at bounding box center [285, 128] width 20 height 20
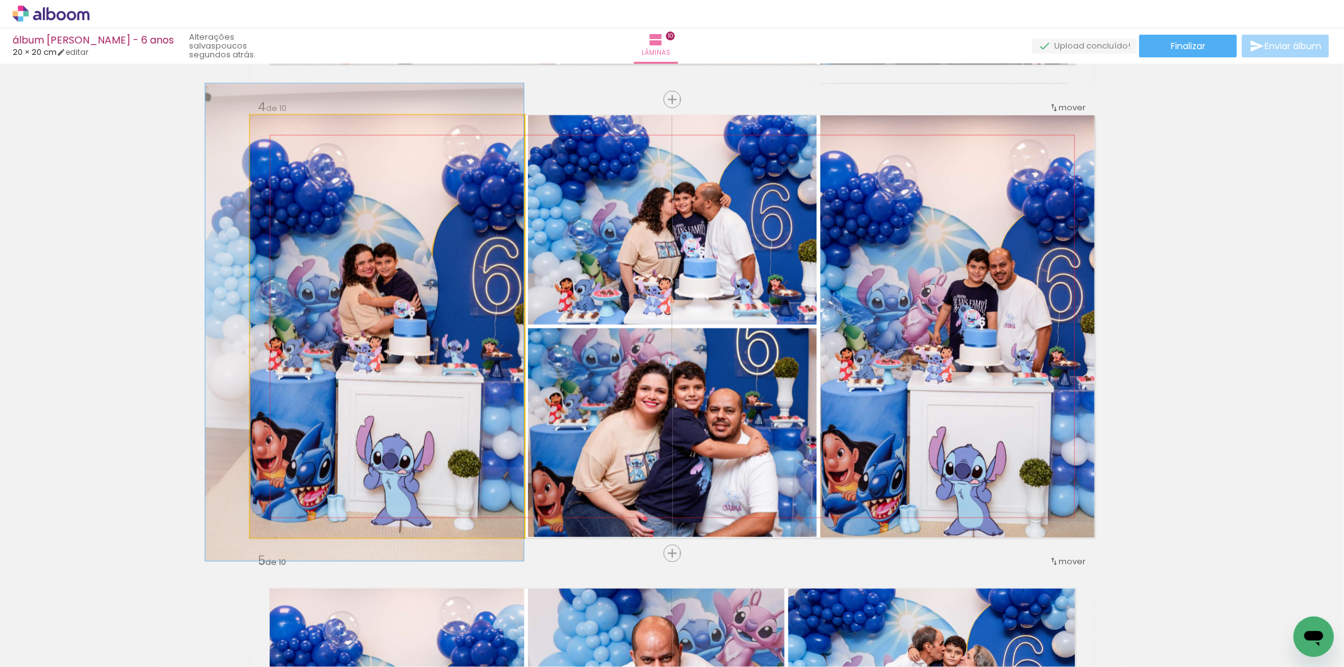
drag, startPoint x: 408, startPoint y: 290, endPoint x: 381, endPoint y: 286, distance: 27.5
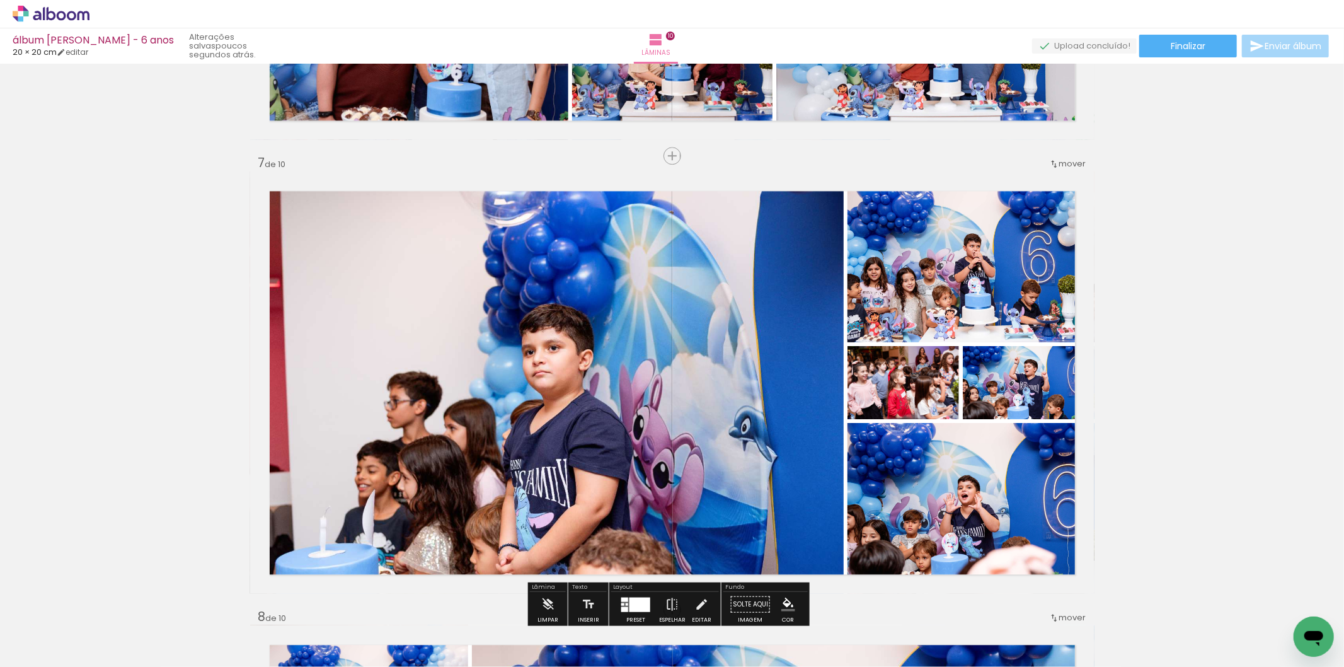
scroll to position [2677, 0]
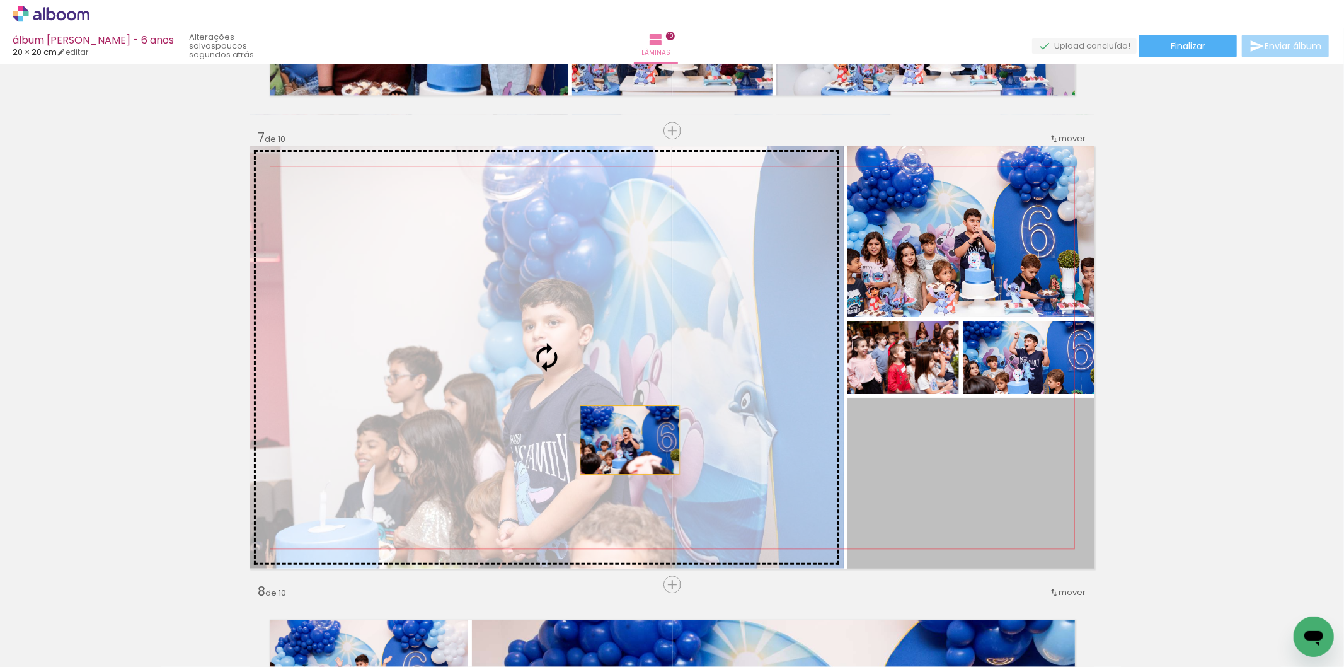
drag, startPoint x: 933, startPoint y: 496, endPoint x: 625, endPoint y: 439, distance: 313.4
click at [0, 0] on slot at bounding box center [0, 0] width 0 height 0
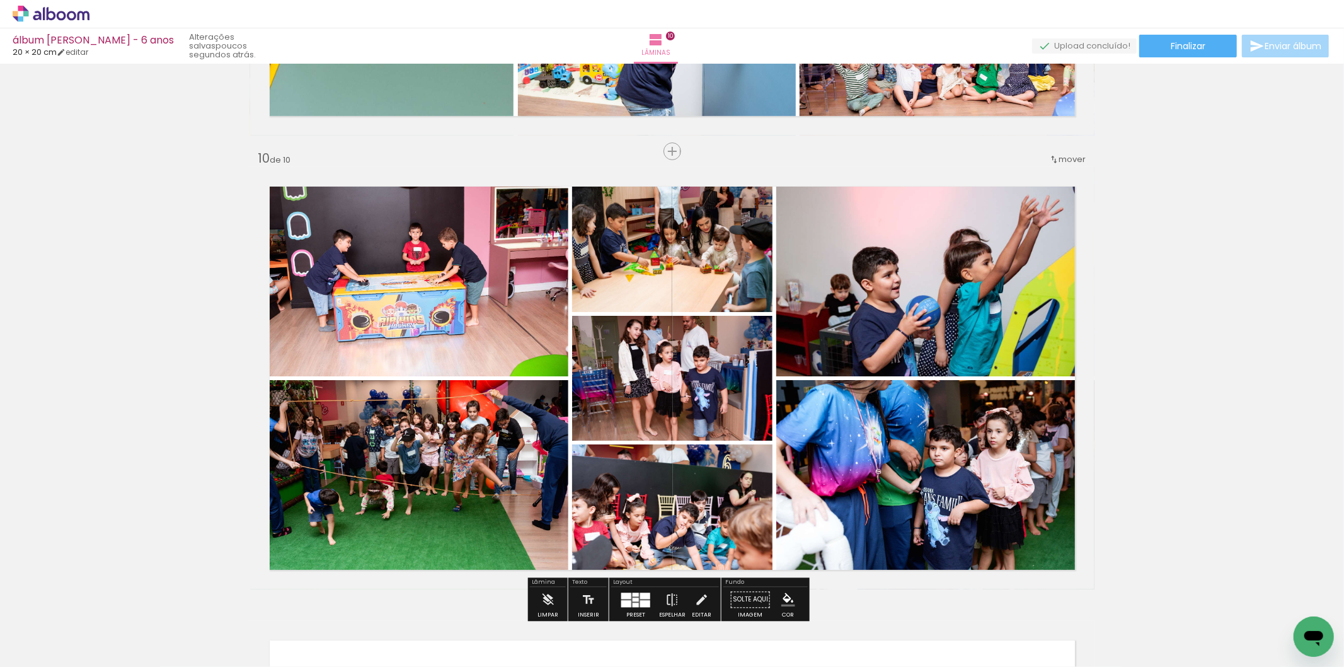
scroll to position [4007, 0]
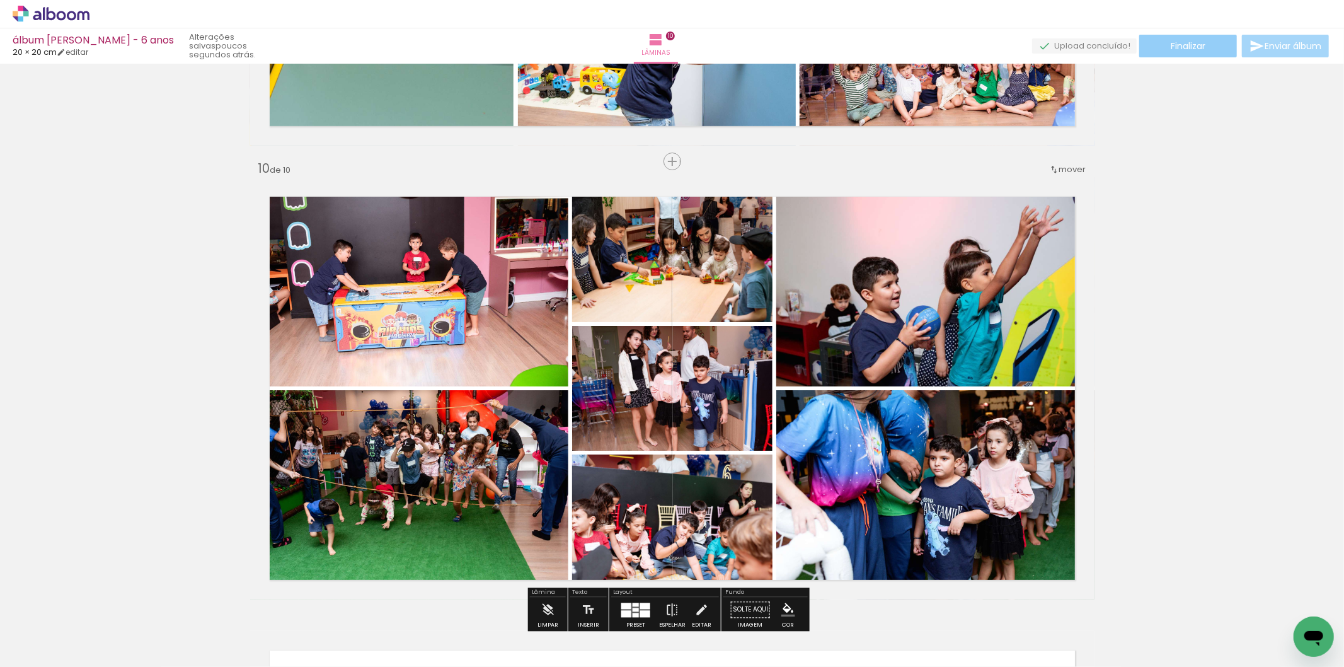
click at [1171, 49] on span "Finalizar" at bounding box center [1188, 46] width 35 height 9
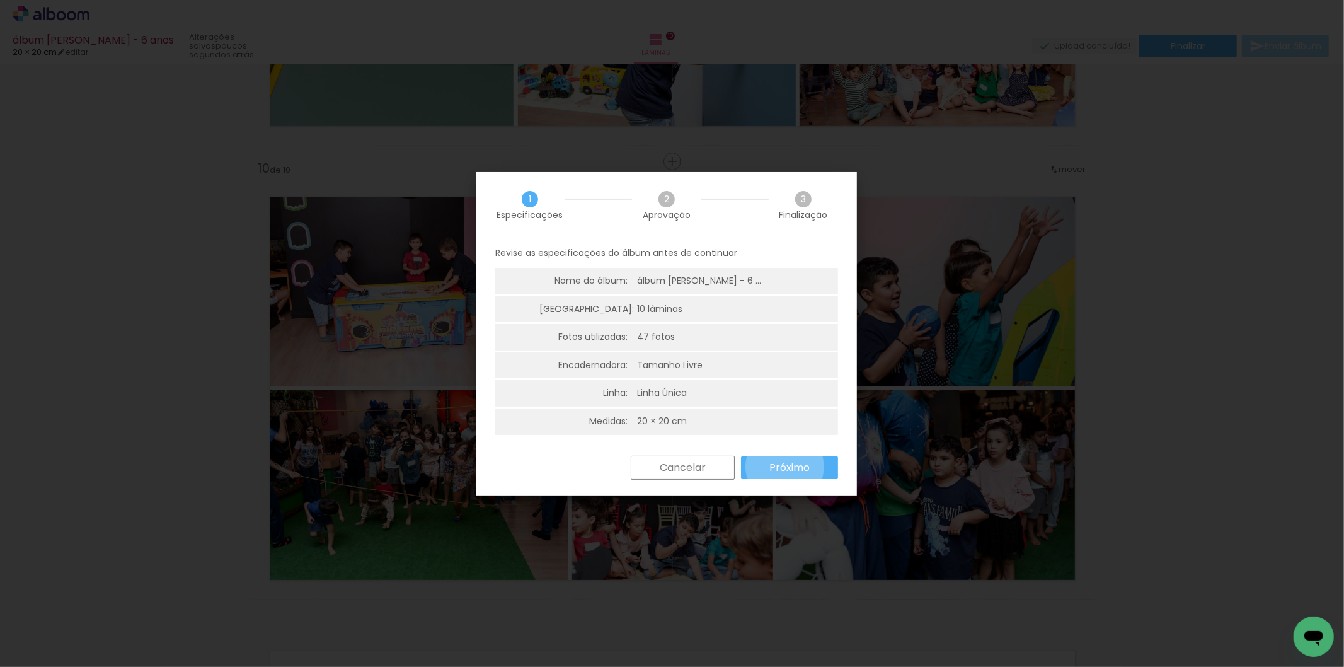
click at [0, 0] on slot "Próximo" at bounding box center [0, 0] width 0 height 0
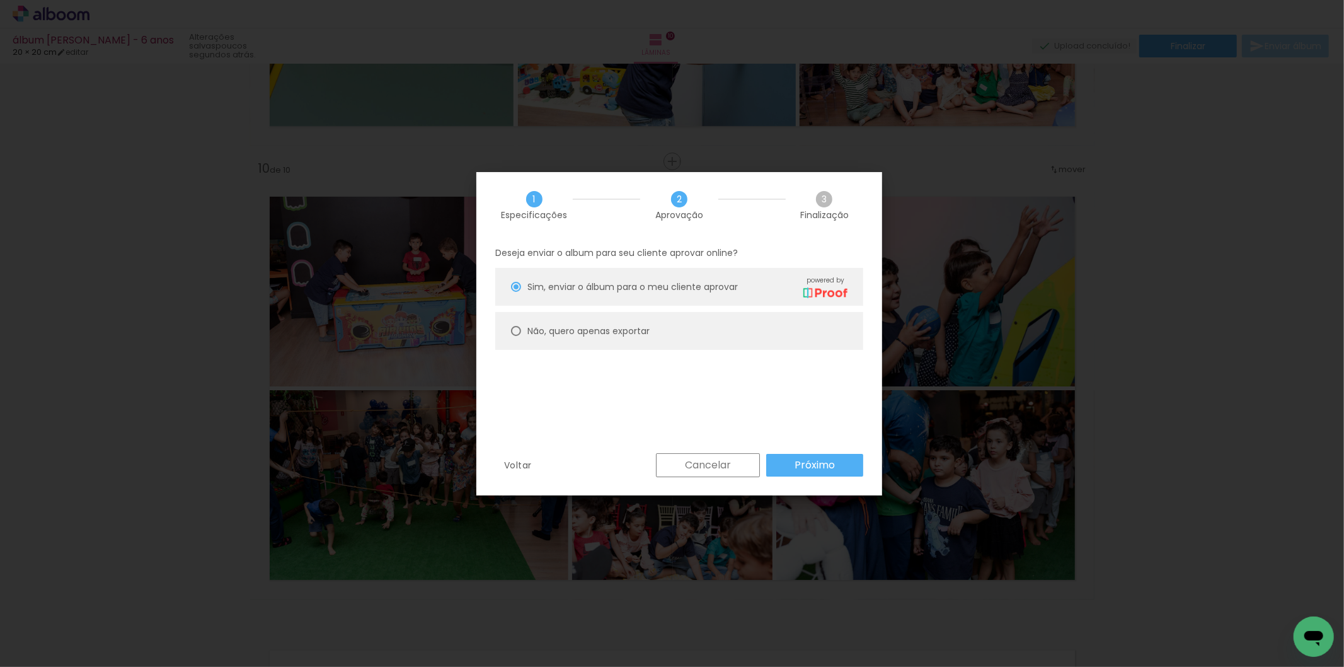
click at [0, 0] on slot "Não, quero apenas exportar" at bounding box center [0, 0] width 0 height 0
type paper-radio-button "on"
click at [848, 464] on paper-button "Próximo" at bounding box center [814, 465] width 97 height 23
type input "Alta, 300 DPI"
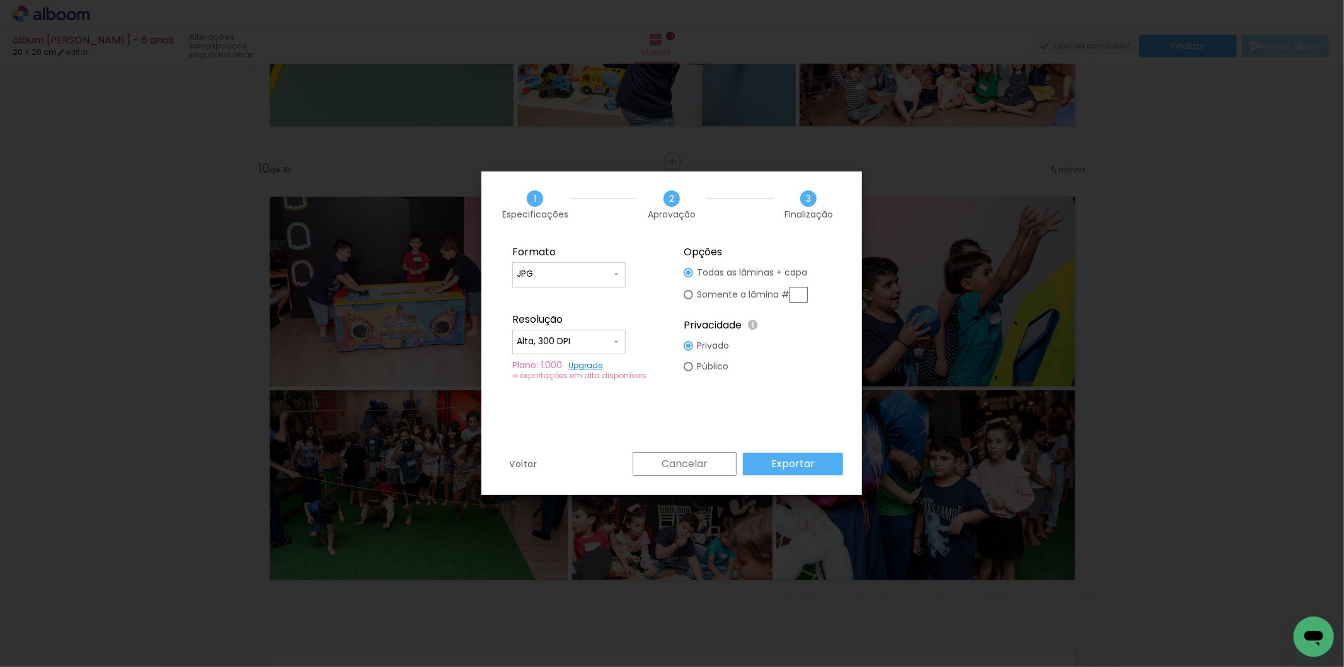
click at [576, 279] on input "JPG" at bounding box center [564, 274] width 95 height 13
click at [572, 303] on paper-item "PDF" at bounding box center [568, 297] width 113 height 25
type input "PDF"
click at [581, 338] on input "Alta, 300 DPI" at bounding box center [564, 341] width 95 height 13
click at [581, 366] on paper-item "Baixa" at bounding box center [568, 364] width 113 height 25
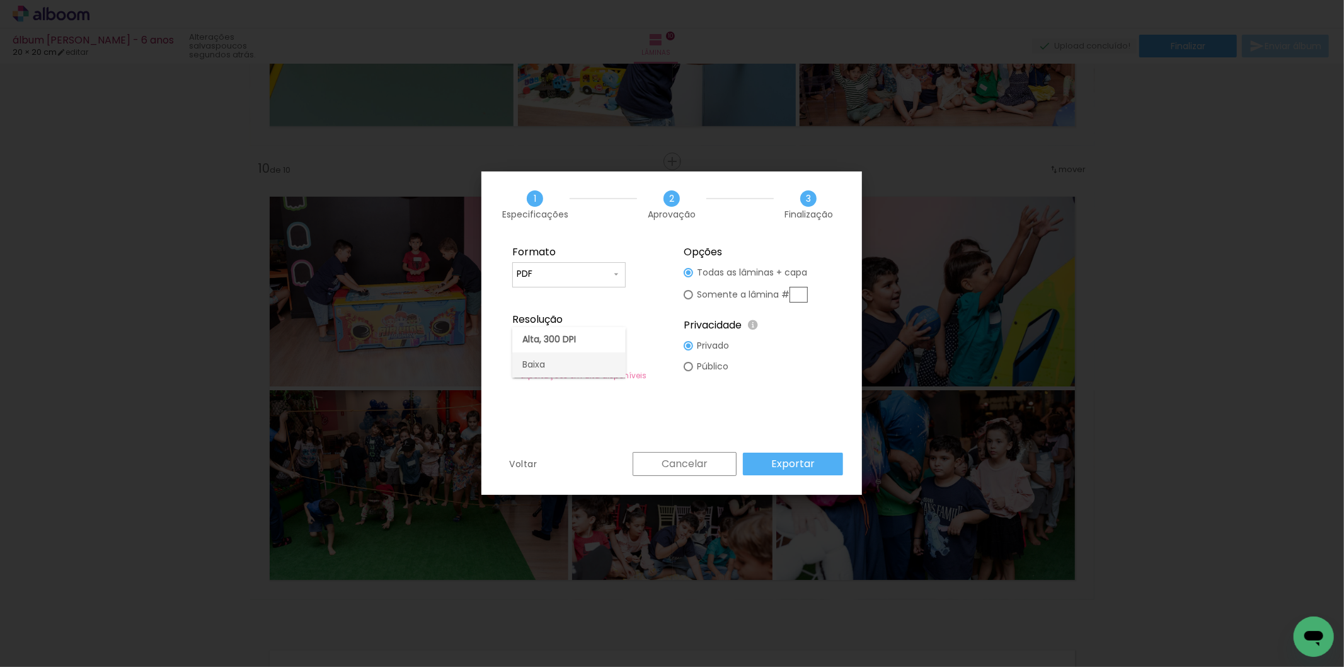
type input "Baixa"
click at [770, 463] on paper-button "Exportar" at bounding box center [793, 464] width 100 height 23
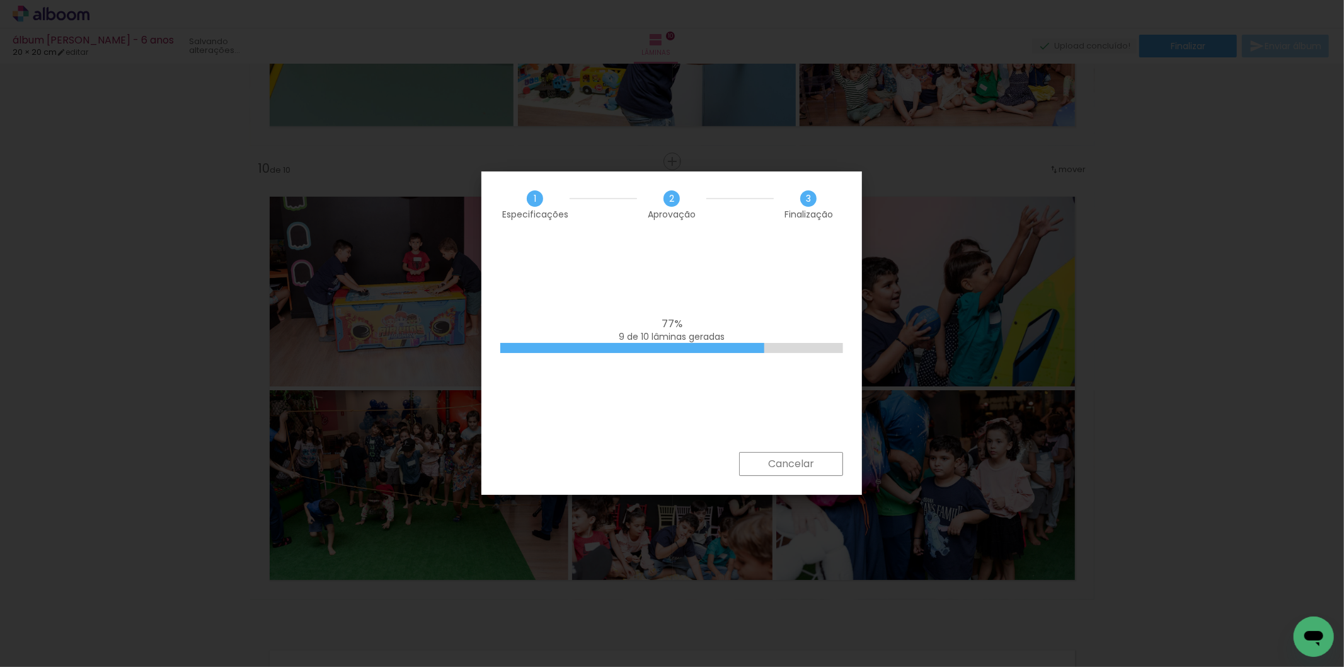
scroll to position [1271, 0]
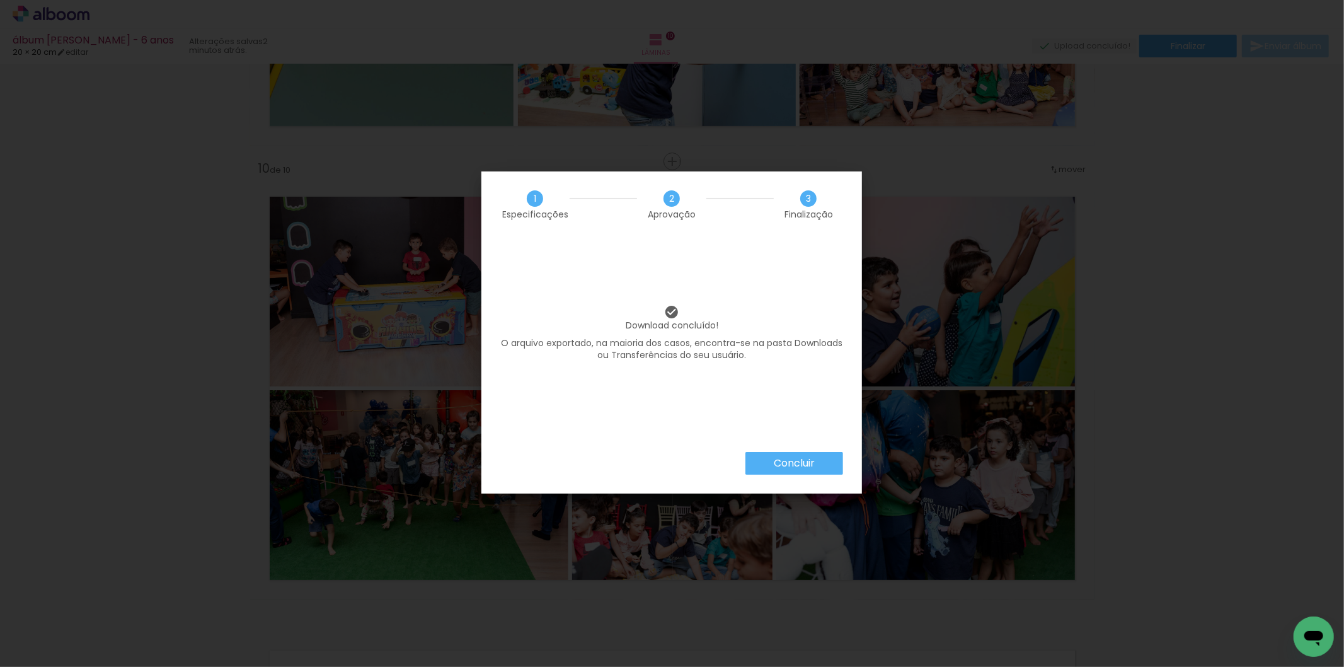
scroll to position [1271, 0]
click at [823, 459] on paper-button "Concluir" at bounding box center [795, 463] width 98 height 23
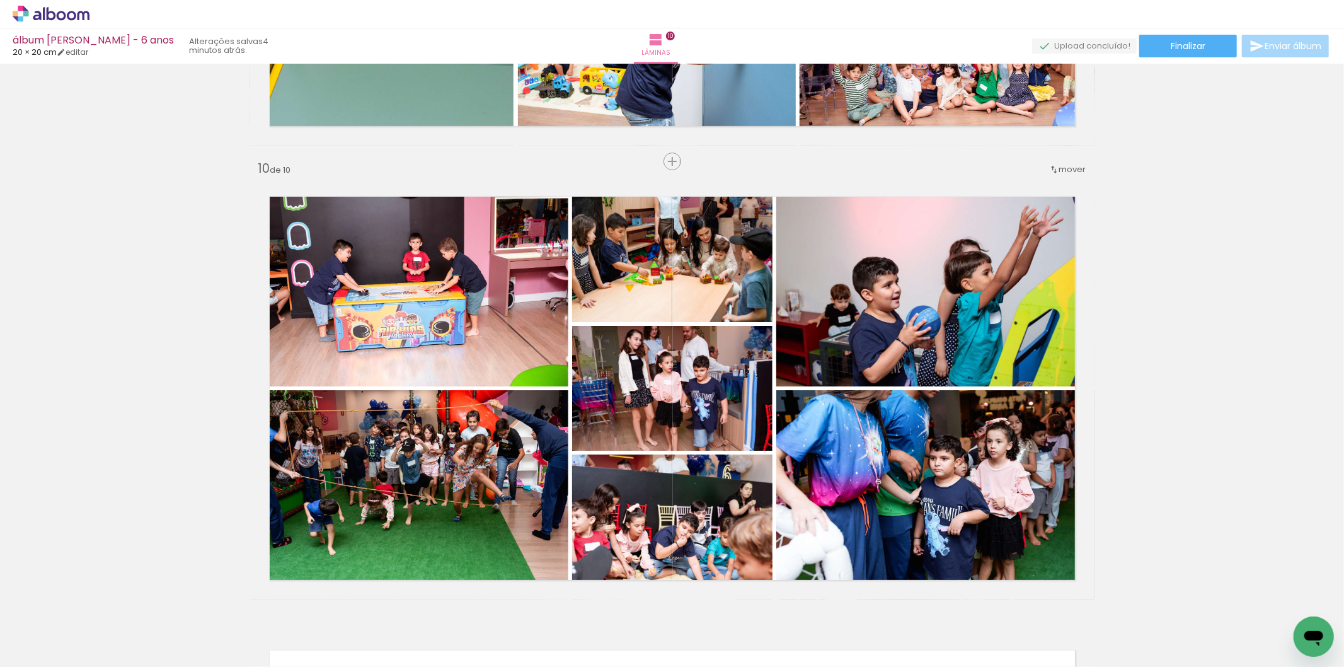
scroll to position [1271, 0]
